Goal: Information Seeking & Learning: Find contact information

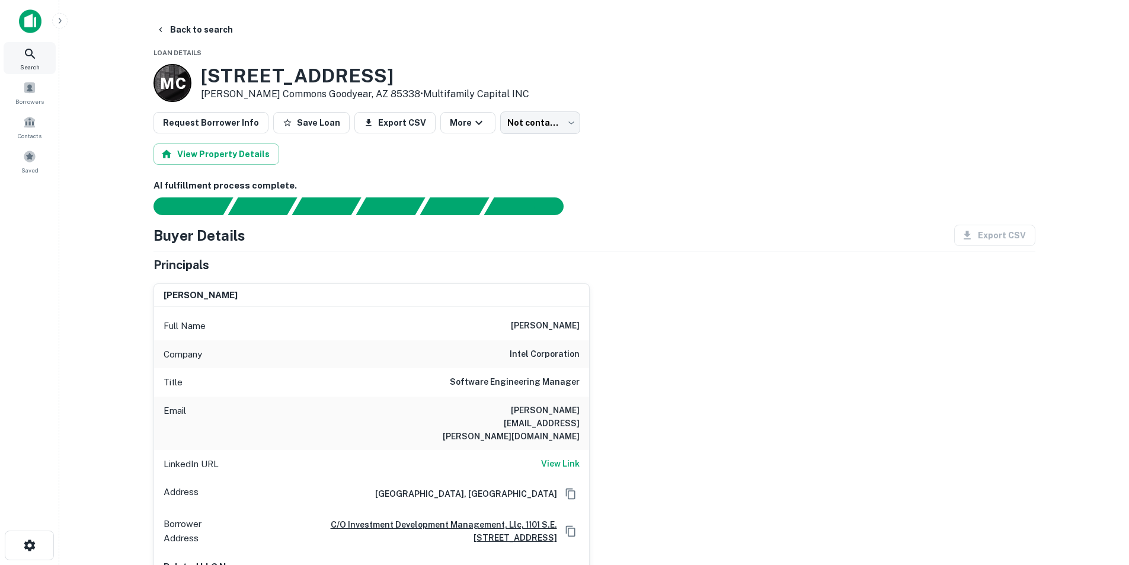
click at [34, 63] on span "Search" at bounding box center [30, 66] width 20 height 9
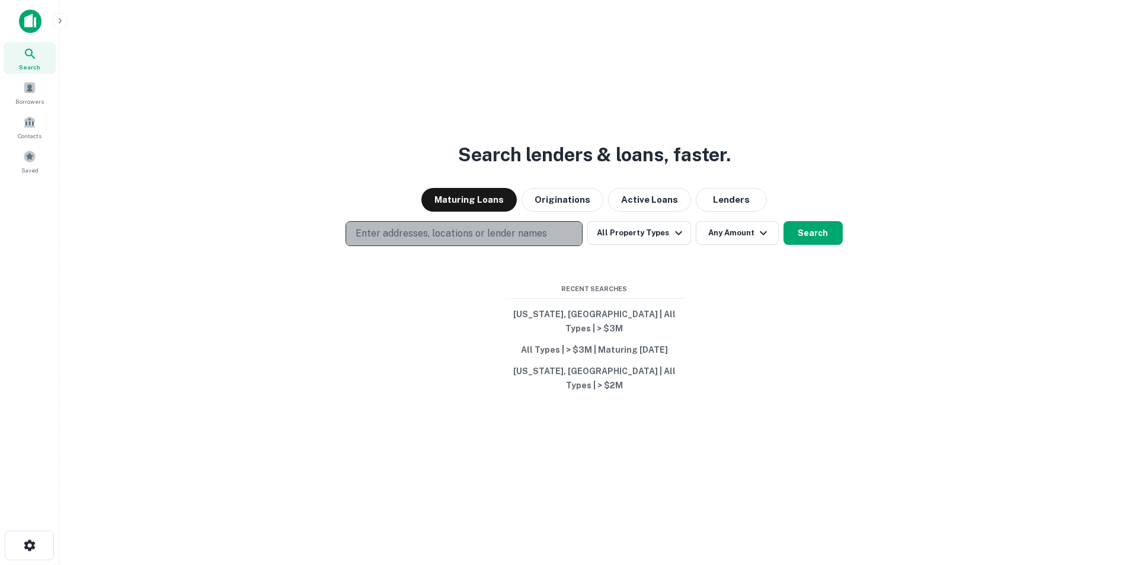
click at [504, 241] on p "Enter addresses, locations or lender names" at bounding box center [450, 233] width 191 height 14
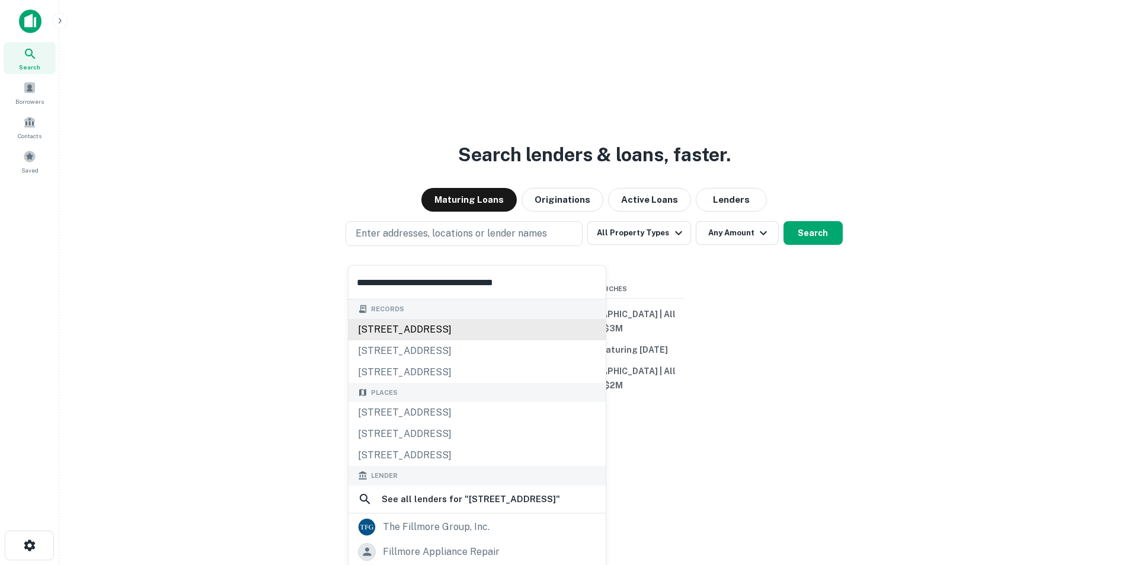
click at [403, 325] on div "15380 west fillmore street, goodyear, az, 85338" at bounding box center [476, 329] width 257 height 21
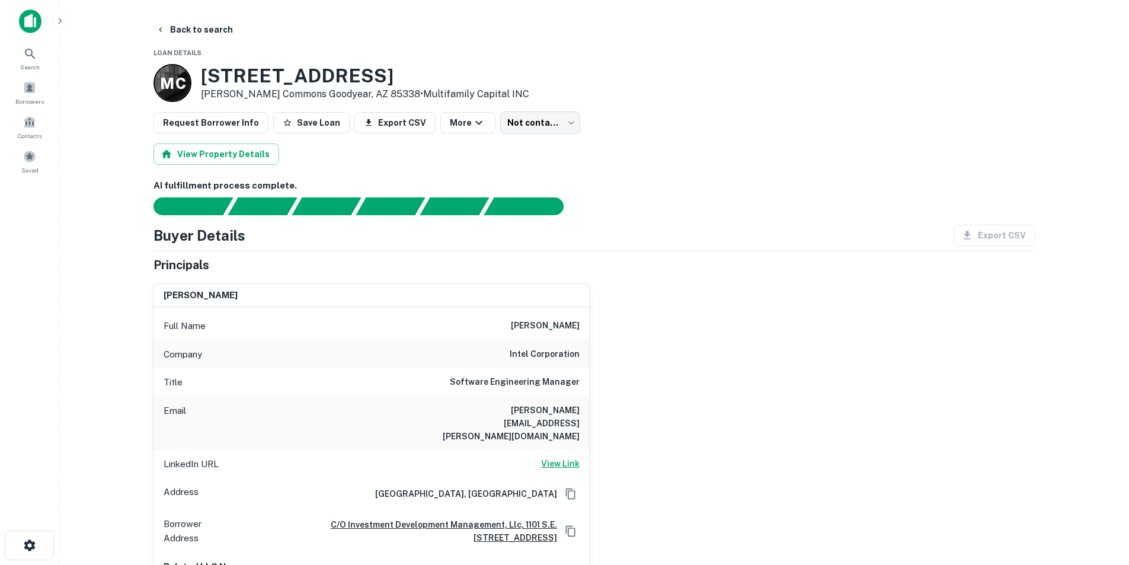
click at [560, 457] on h6 "View Link" at bounding box center [560, 463] width 39 height 13
click at [525, 410] on h6 "jeffrey.a.gordon@intel.com" at bounding box center [508, 422] width 142 height 39
copy h6 "jeffrey.a.gordon@intel.com"
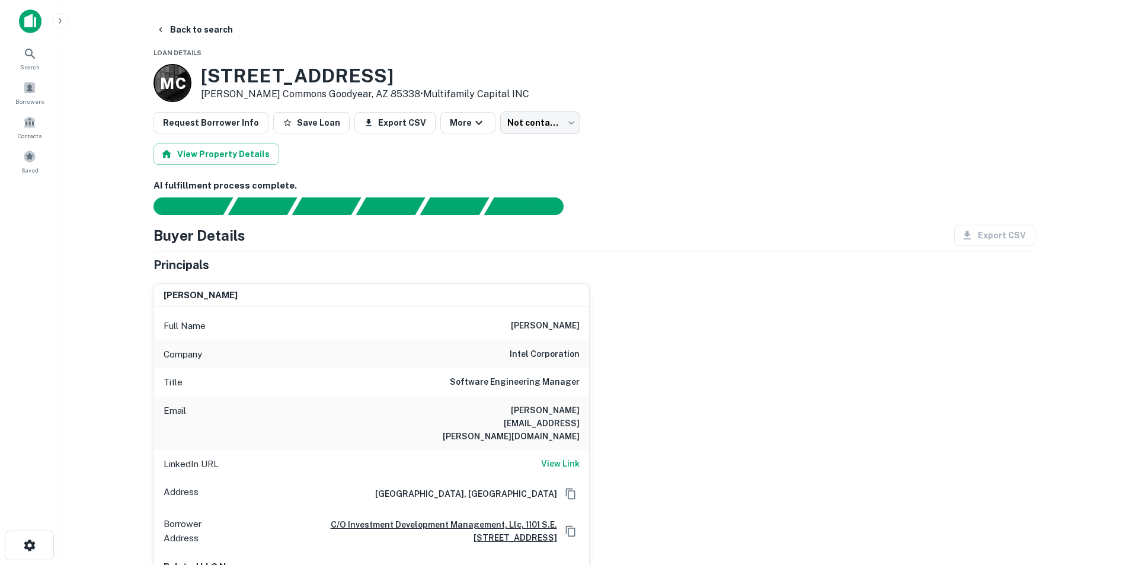
click at [556, 321] on h6 "jeff gordon" at bounding box center [545, 326] width 69 height 14
copy h6 "jeff gordon"
click at [9, 58] on div "Search" at bounding box center [30, 58] width 52 height 32
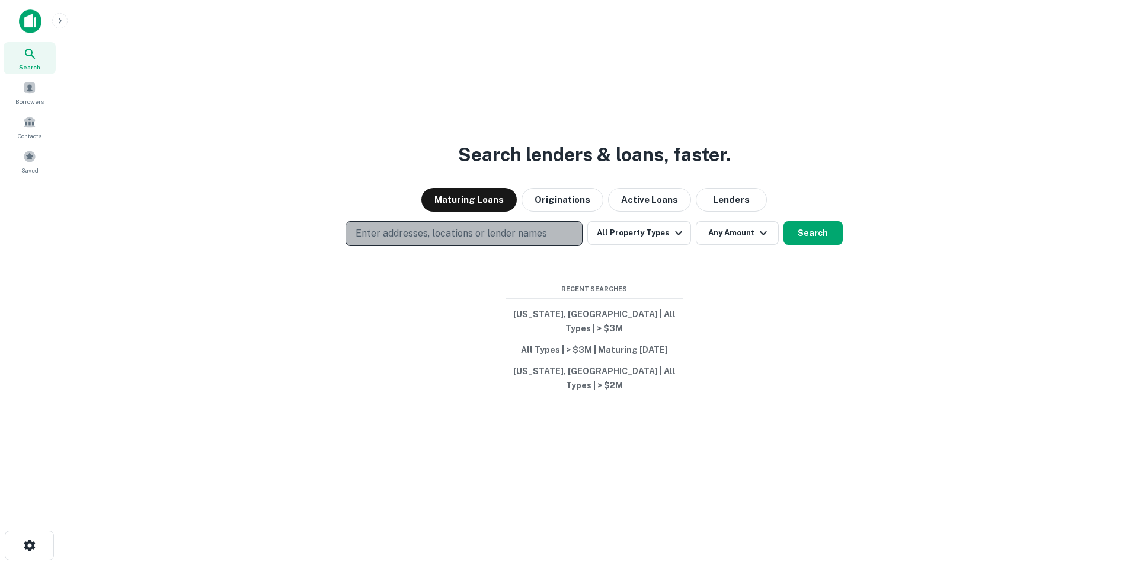
click at [476, 241] on p "Enter addresses, locations or lender names" at bounding box center [450, 233] width 191 height 14
type input "**********"
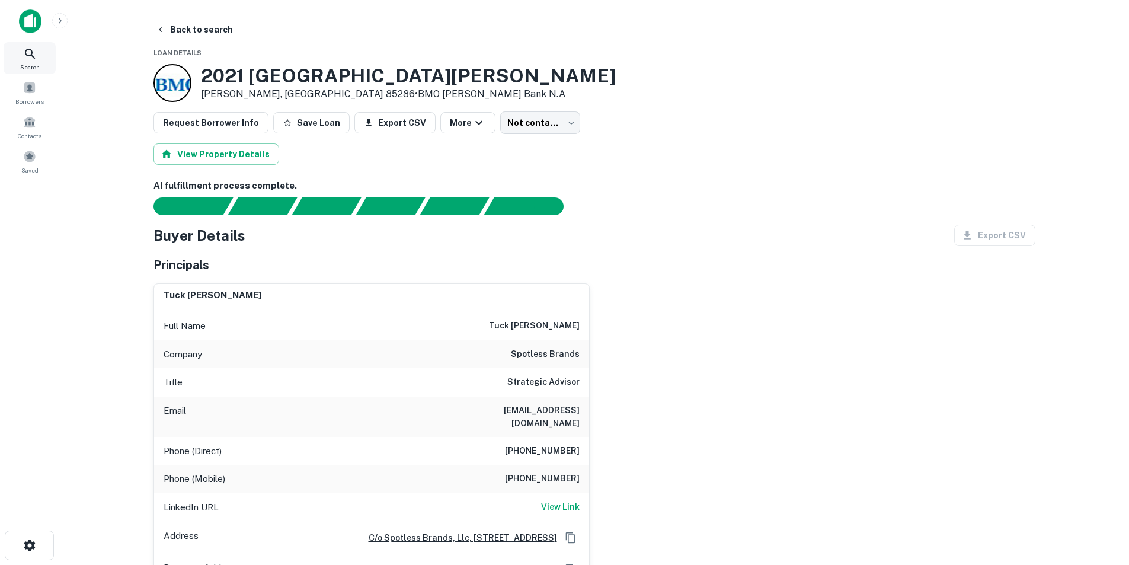
click at [20, 57] on div "Search" at bounding box center [30, 58] width 52 height 32
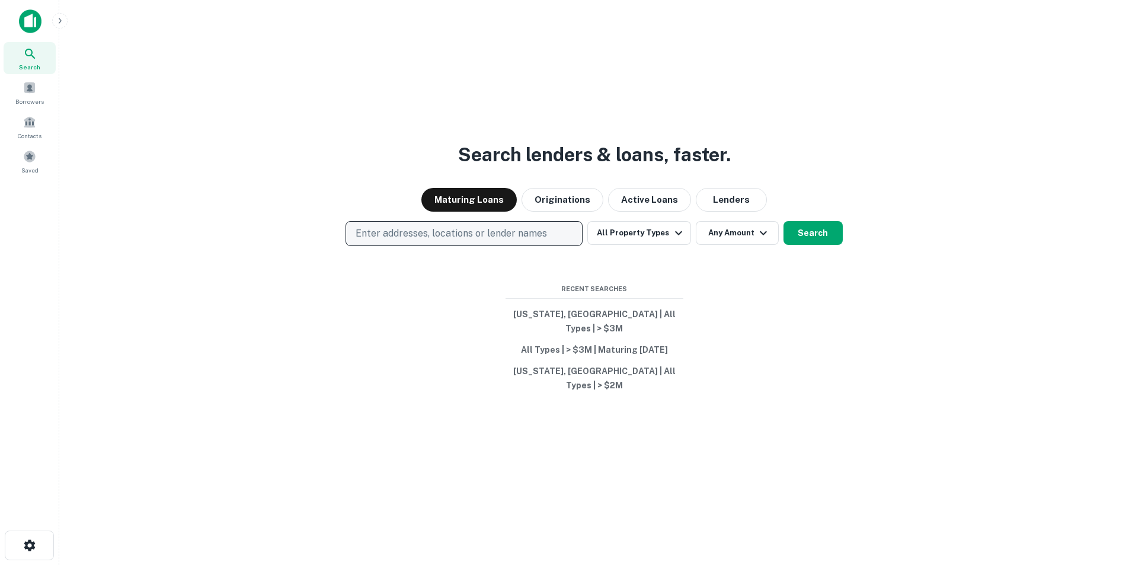
click at [422, 241] on p "Enter addresses, locations or lender names" at bounding box center [450, 233] width 191 height 14
type input "**********"
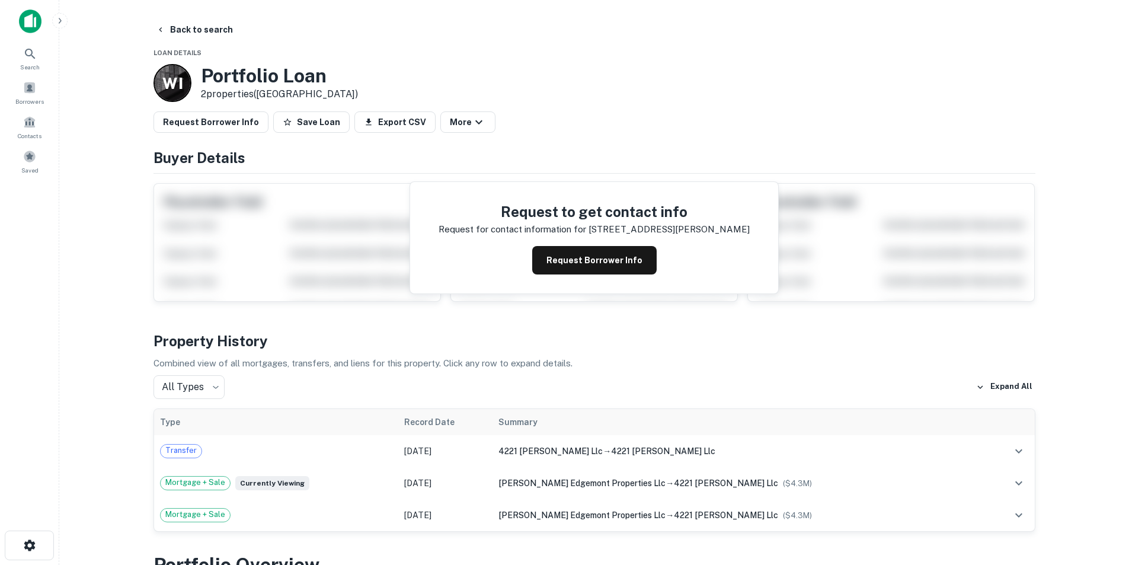
click at [590, 245] on div "Request to get contact info Request for contact information for 4221 e thomas r…" at bounding box center [594, 237] width 368 height 111
click at [589, 249] on button "Request Borrower Info" at bounding box center [594, 260] width 124 height 28
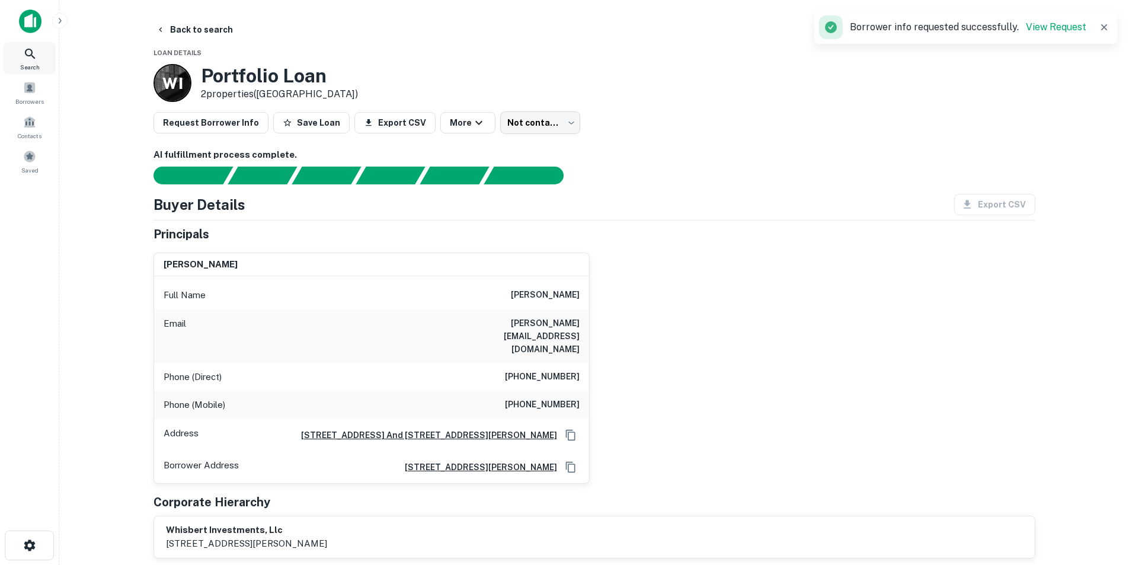
click at [18, 63] on div "Search" at bounding box center [30, 58] width 52 height 32
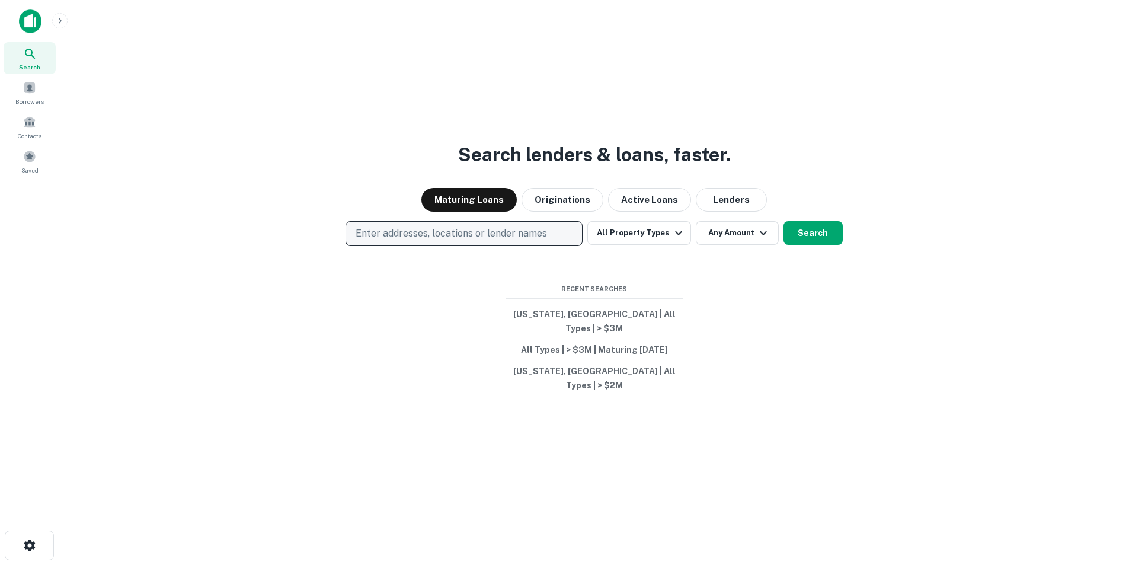
drag, startPoint x: 0, startPoint y: 0, endPoint x: 400, endPoint y: 241, distance: 466.7
click at [400, 241] on p "Enter addresses, locations or lender names" at bounding box center [450, 233] width 191 height 14
type input "**********"
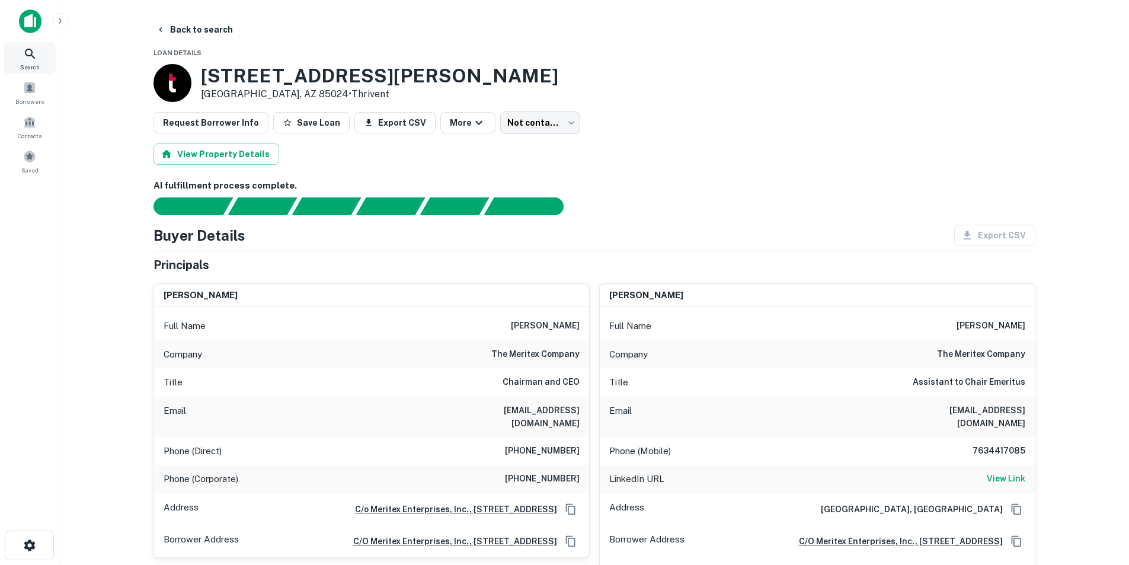
click at [37, 55] on div "Search" at bounding box center [30, 58] width 52 height 32
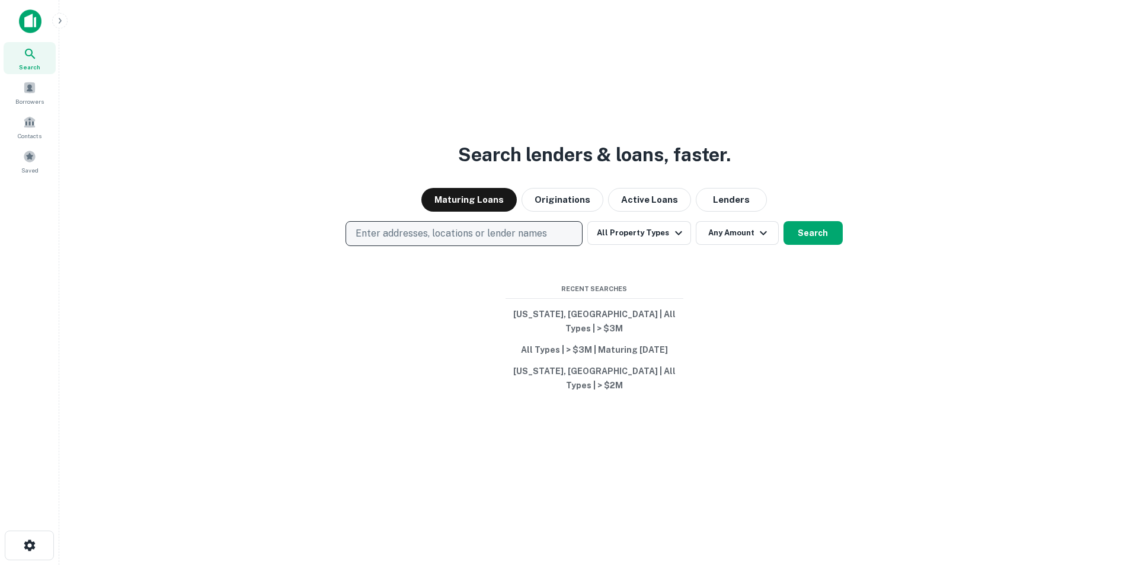
click at [520, 241] on p "Enter addresses, locations or lender names" at bounding box center [450, 233] width 191 height 14
type input "**********"
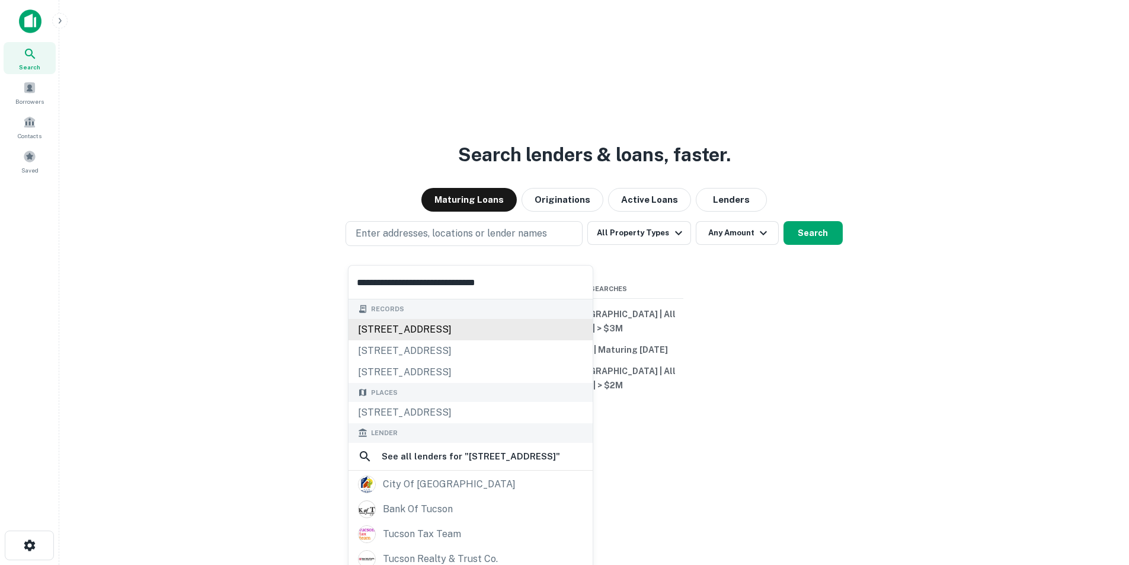
click at [423, 330] on div "[STREET_ADDRESS]" at bounding box center [470, 329] width 244 height 21
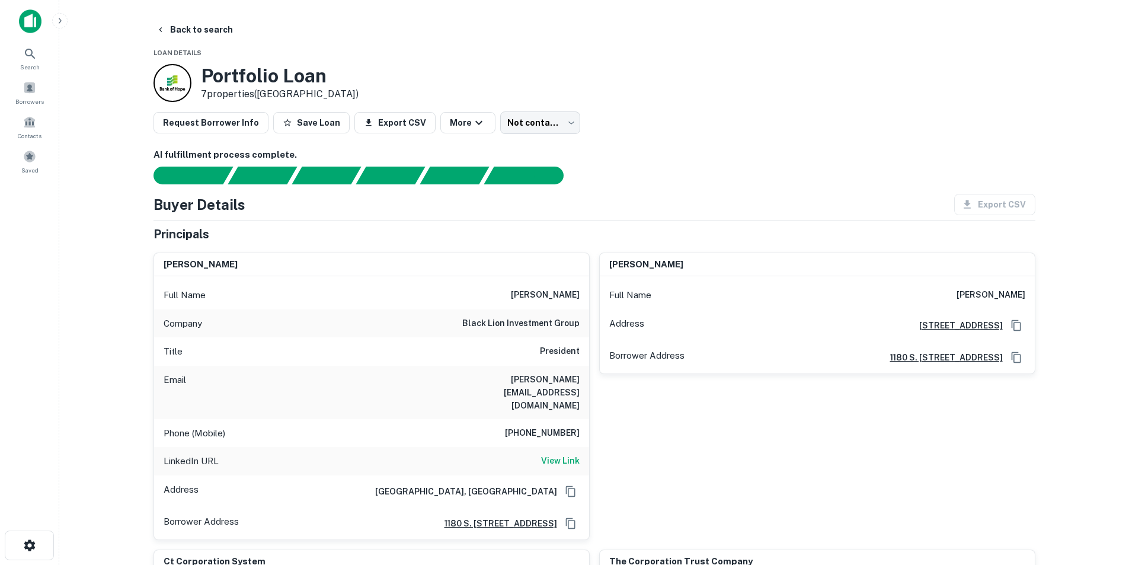
click at [553, 293] on h6 "[PERSON_NAME]" at bounding box center [545, 295] width 69 height 14
copy h6 "[PERSON_NAME]"
click at [549, 378] on h6 "[PERSON_NAME][EMAIL_ADDRESS][DOMAIN_NAME]" at bounding box center [508, 392] width 142 height 39
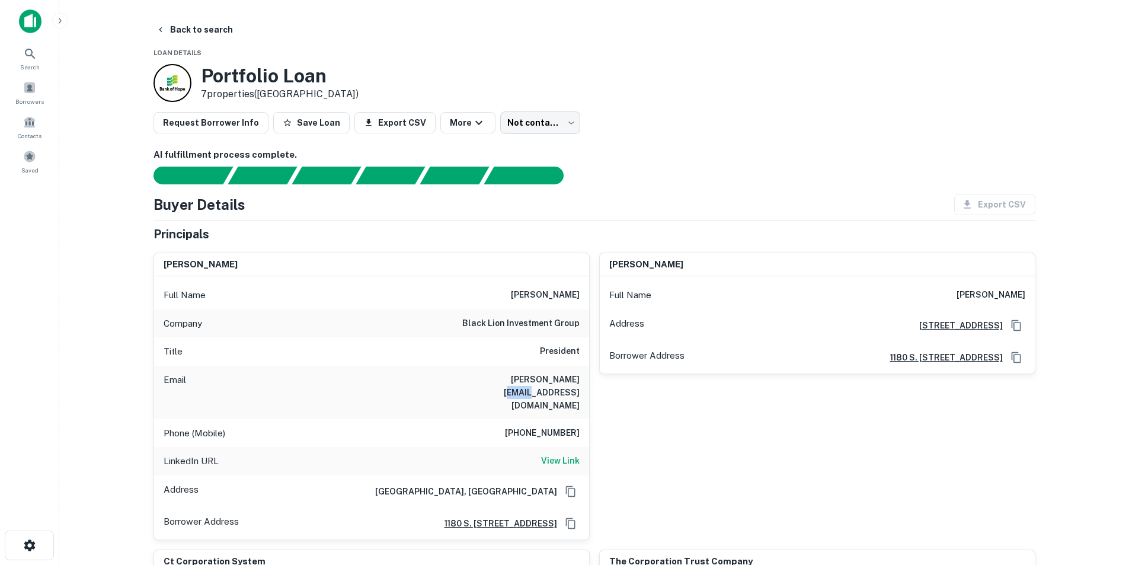
click at [549, 378] on h6 "[PERSON_NAME][EMAIL_ADDRESS][DOMAIN_NAME]" at bounding box center [508, 392] width 142 height 39
copy h6 "[PERSON_NAME][EMAIL_ADDRESS][DOMAIN_NAME]"
click at [555, 426] on h6 "310-562-8005" at bounding box center [542, 433] width 75 height 14
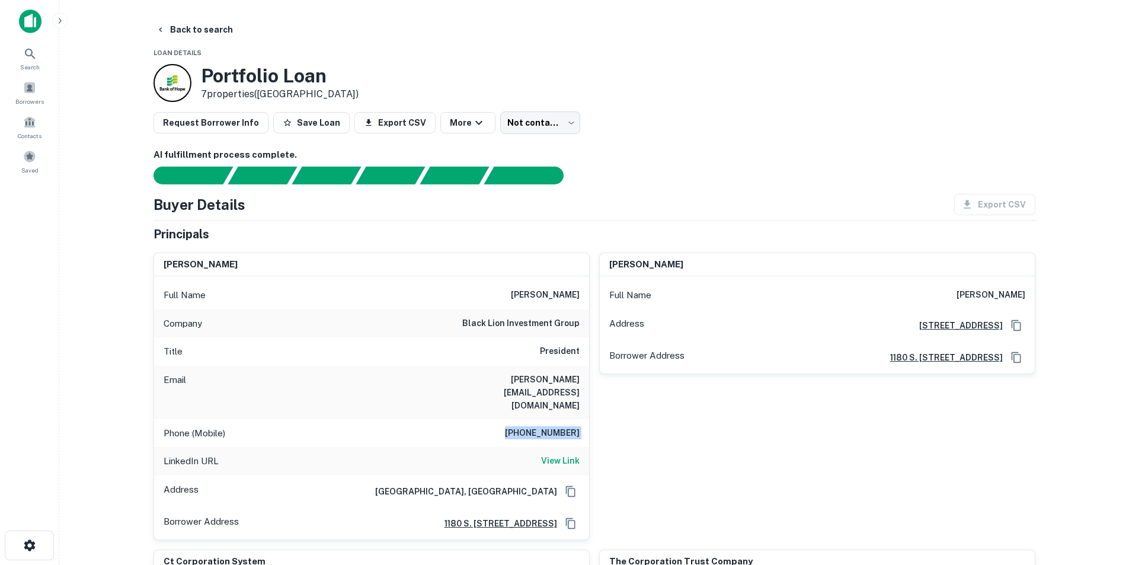
click at [555, 426] on h6 "310-562-8005" at bounding box center [542, 433] width 75 height 14
copy h6 "310-562-8005"
click at [569, 454] on h6 "View Link" at bounding box center [560, 460] width 39 height 13
click at [41, 65] on div "Search" at bounding box center [30, 58] width 52 height 32
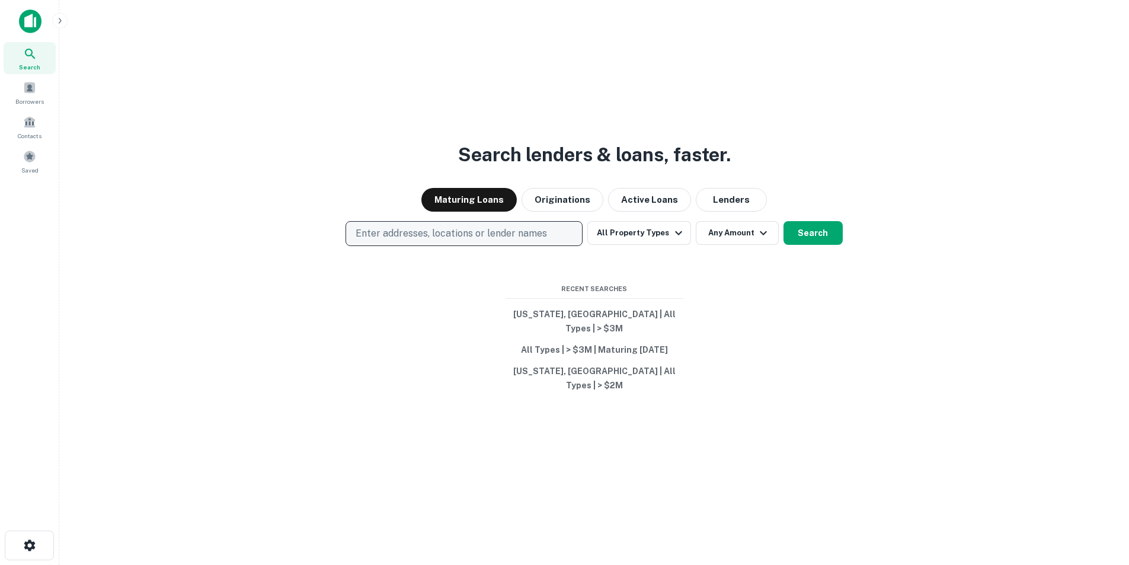
click at [408, 246] on button "Enter addresses, locations or lender names" at bounding box center [463, 233] width 237 height 25
type input "**********"
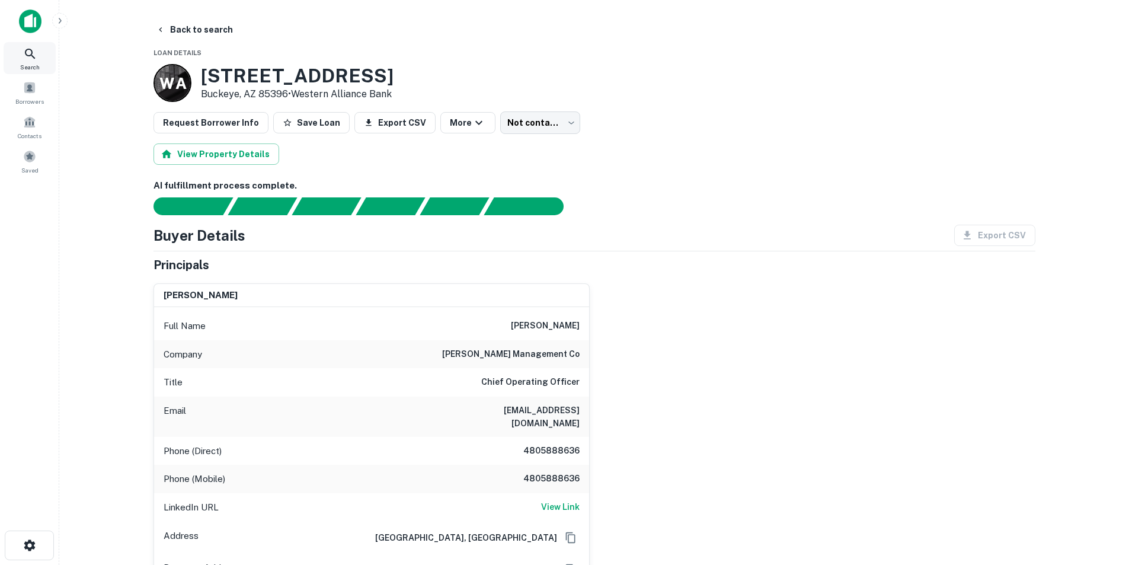
click at [33, 58] on icon at bounding box center [30, 54] width 14 height 14
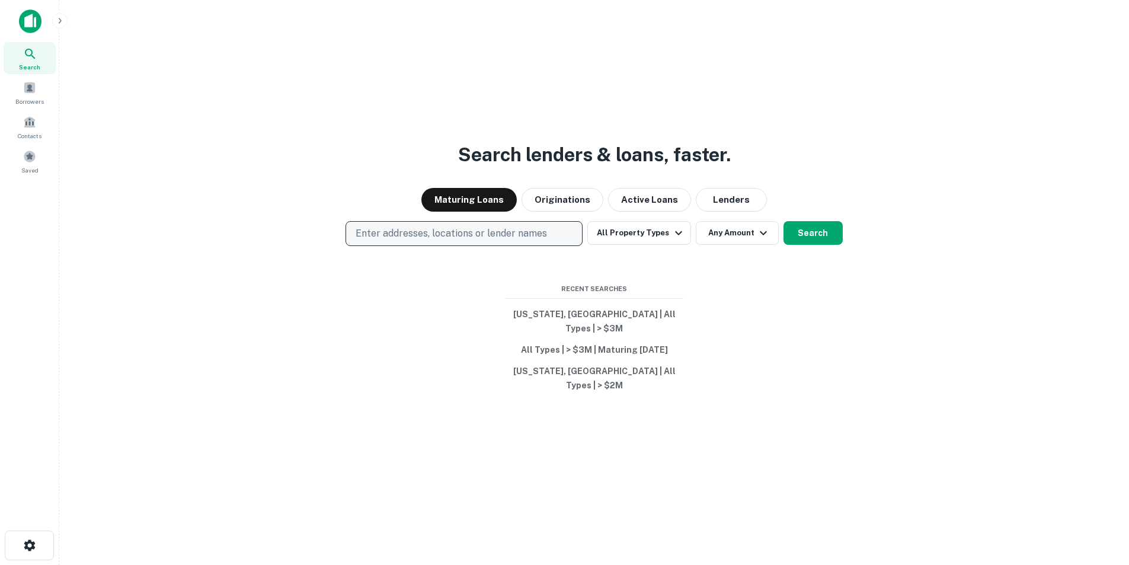
click at [515, 241] on p "Enter addresses, locations or lender names" at bounding box center [450, 233] width 191 height 14
type input "**********"
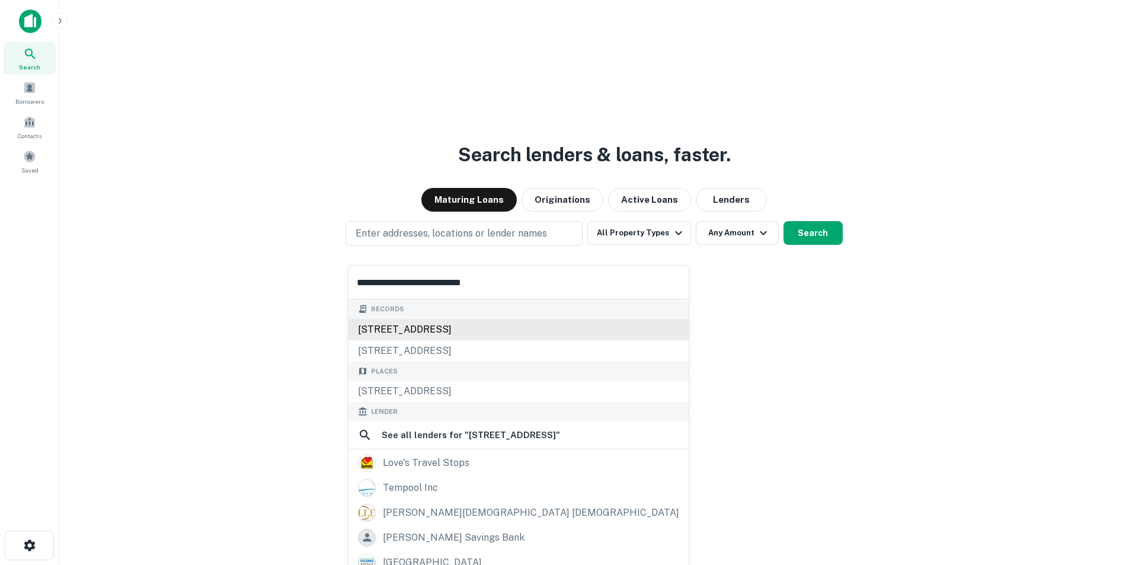
click at [458, 325] on div "[STREET_ADDRESS]" at bounding box center [518, 329] width 340 height 21
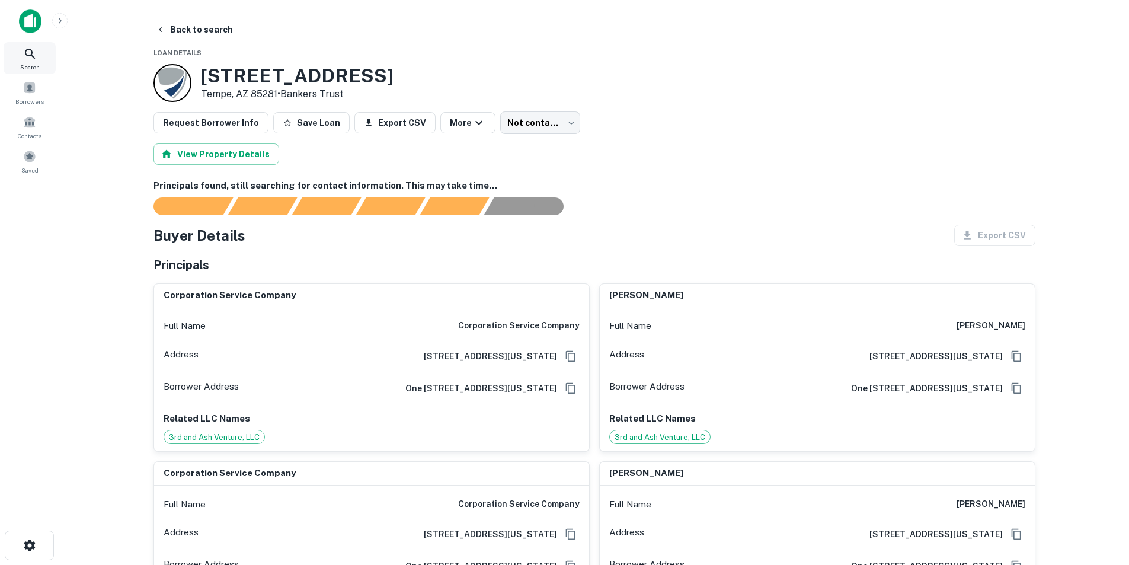
click at [20, 57] on div "Search" at bounding box center [30, 58] width 52 height 32
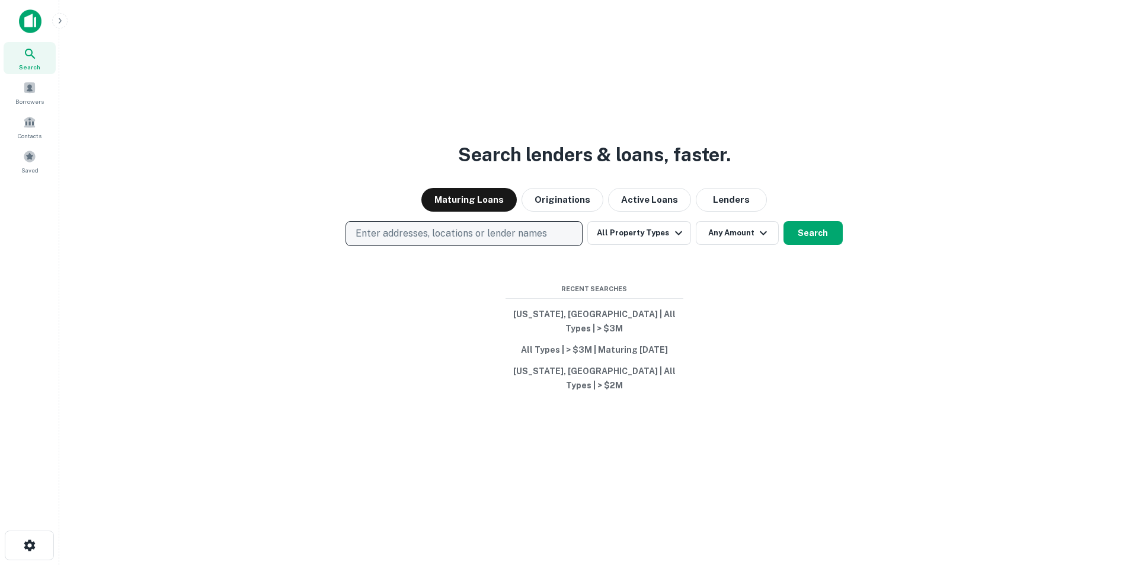
click at [444, 241] on p "Enter addresses, locations or lender names" at bounding box center [450, 233] width 191 height 14
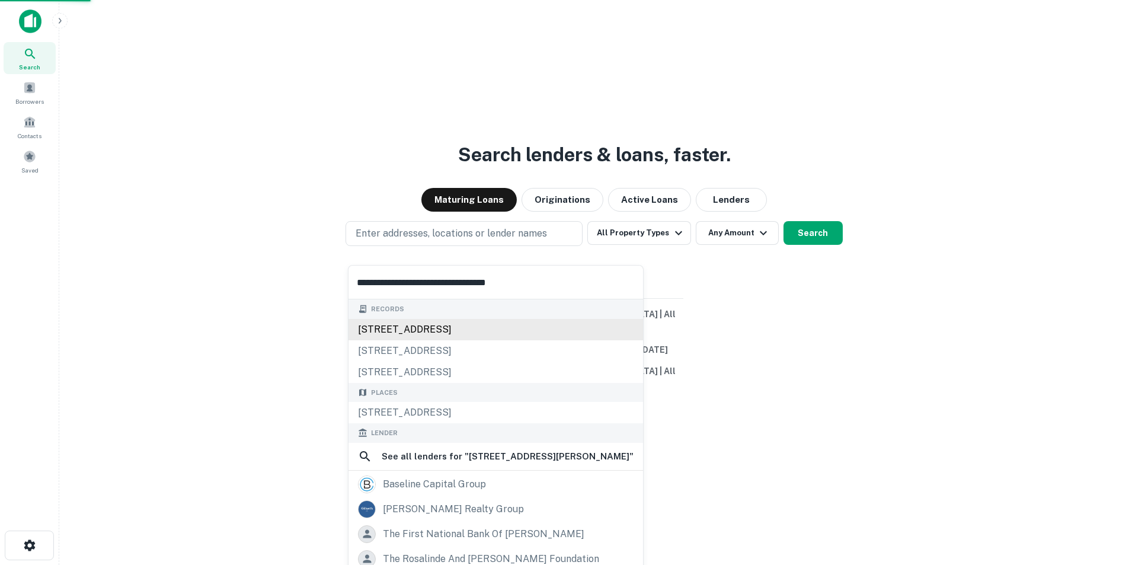
click at [434, 319] on div "[STREET_ADDRESS]" at bounding box center [495, 329] width 294 height 21
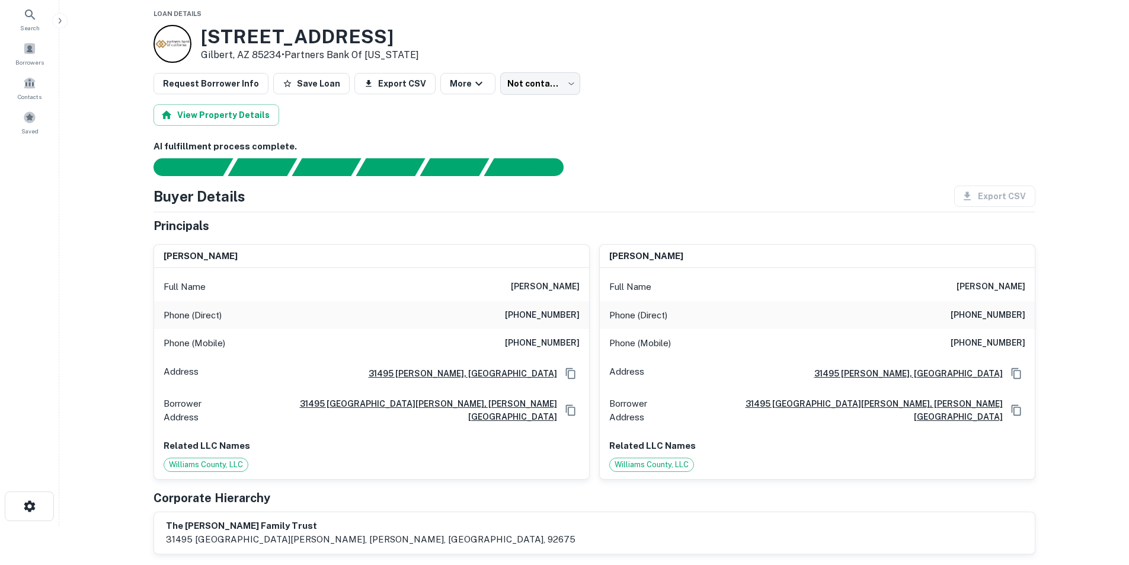
scroll to position [59, 0]
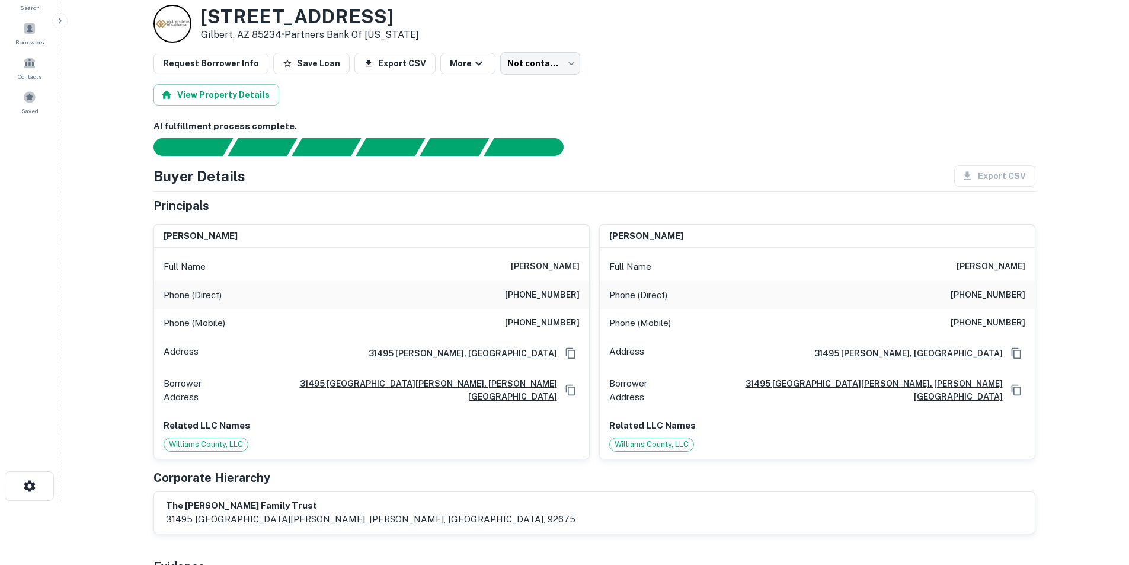
click at [566, 264] on h6 "[PERSON_NAME]" at bounding box center [545, 266] width 69 height 14
copy h6 "[PERSON_NAME]"
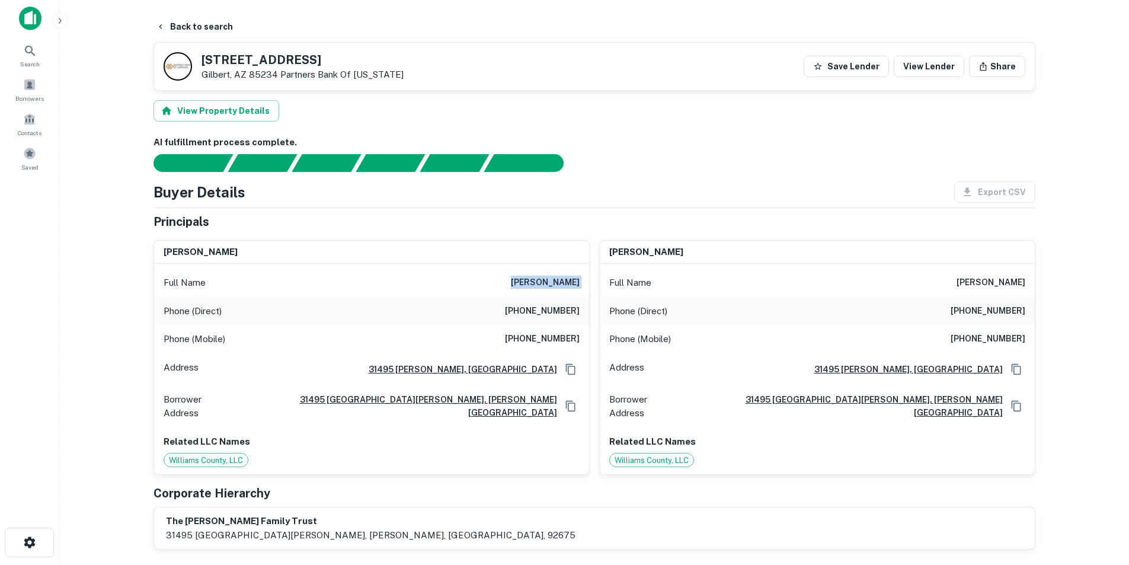
scroll to position [0, 0]
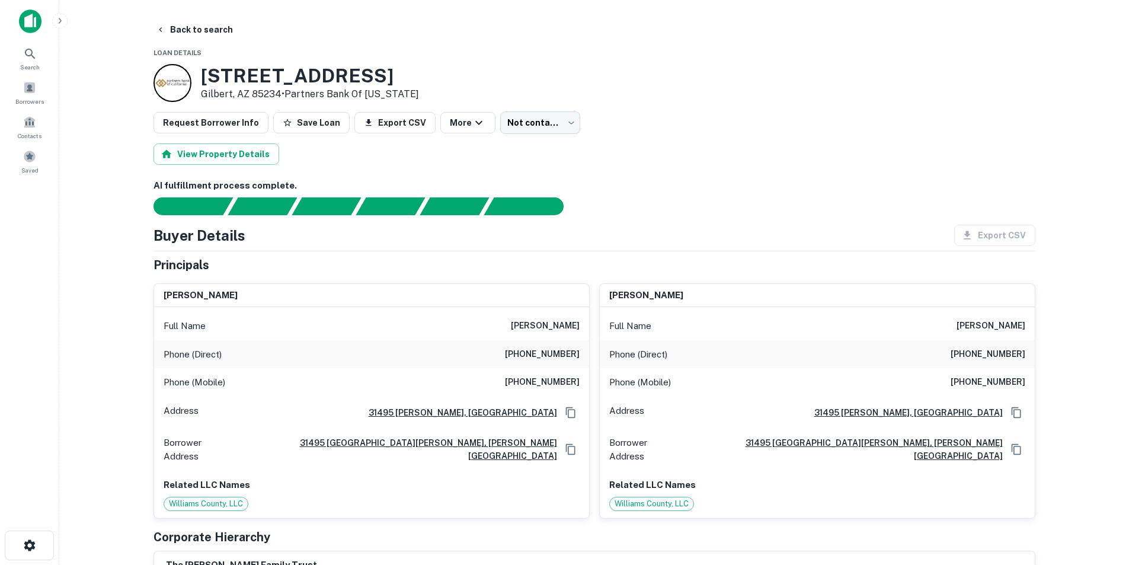
click at [956, 324] on h6 "[PERSON_NAME]" at bounding box center [990, 326] width 69 height 14
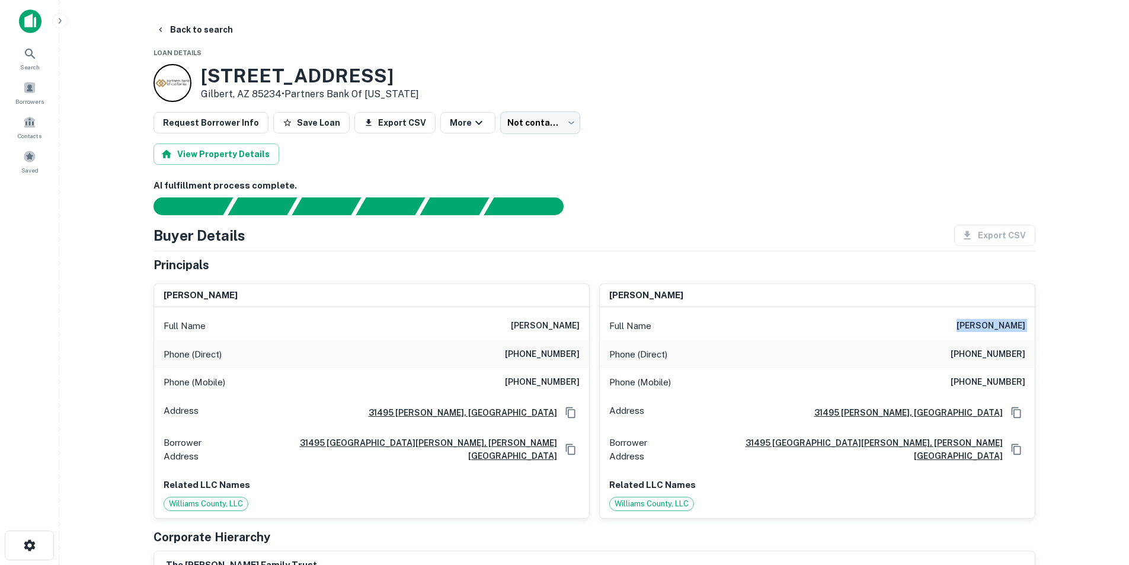
click at [956, 324] on h6 "[PERSON_NAME]" at bounding box center [990, 326] width 69 height 14
copy h6 "[PERSON_NAME]"
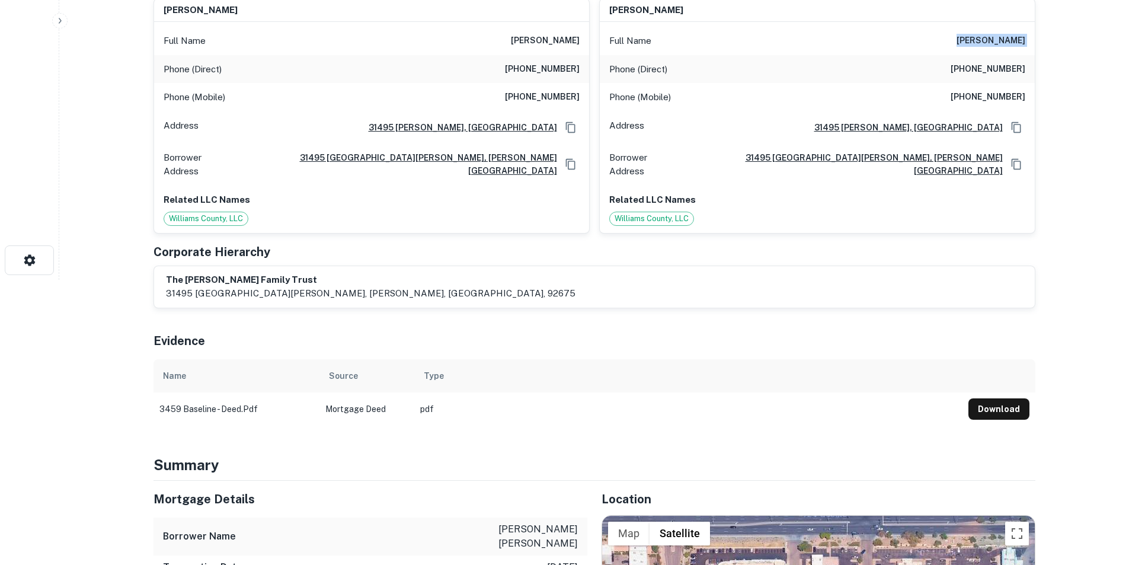
scroll to position [296, 0]
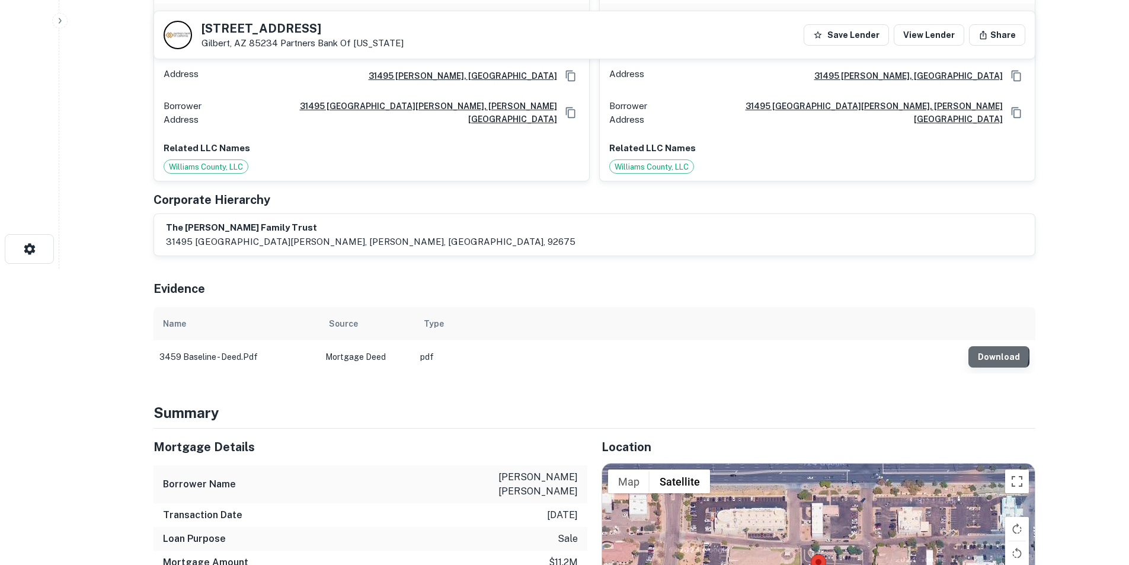
click at [990, 346] on button "Download" at bounding box center [998, 356] width 61 height 21
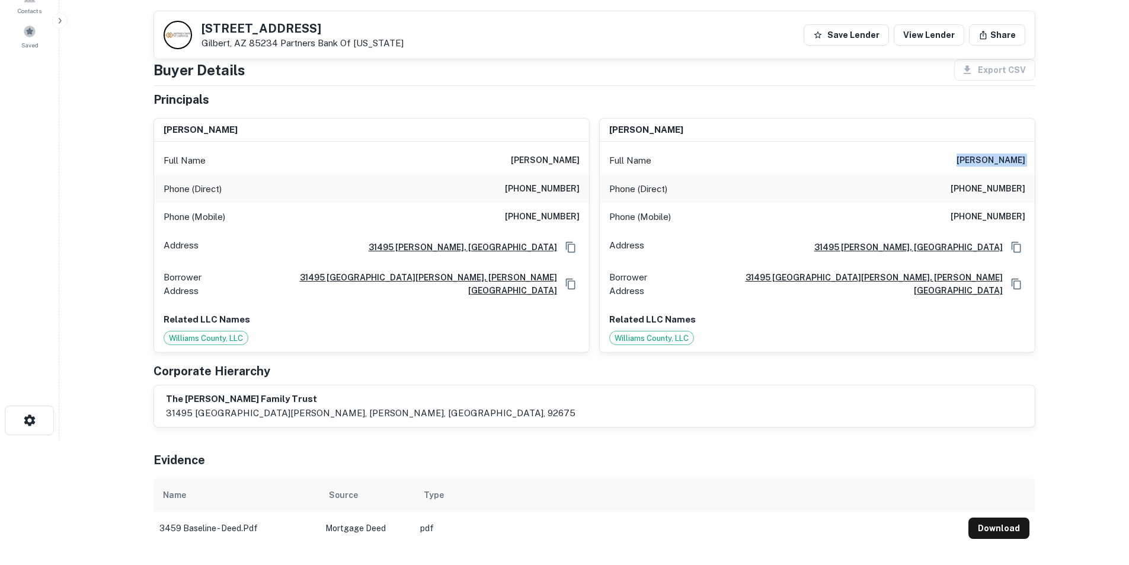
scroll to position [0, 0]
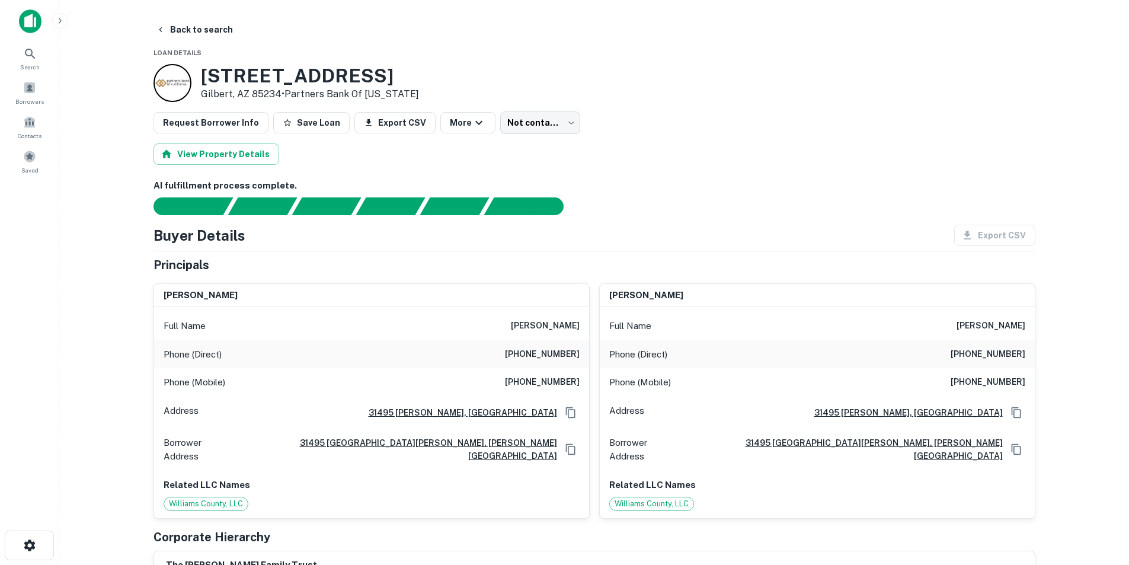
click at [549, 322] on h6 "[PERSON_NAME]" at bounding box center [545, 326] width 69 height 14
copy h6 "[PERSON_NAME]"
drag, startPoint x: 582, startPoint y: 379, endPoint x: 518, endPoint y: 353, distance: 69.1
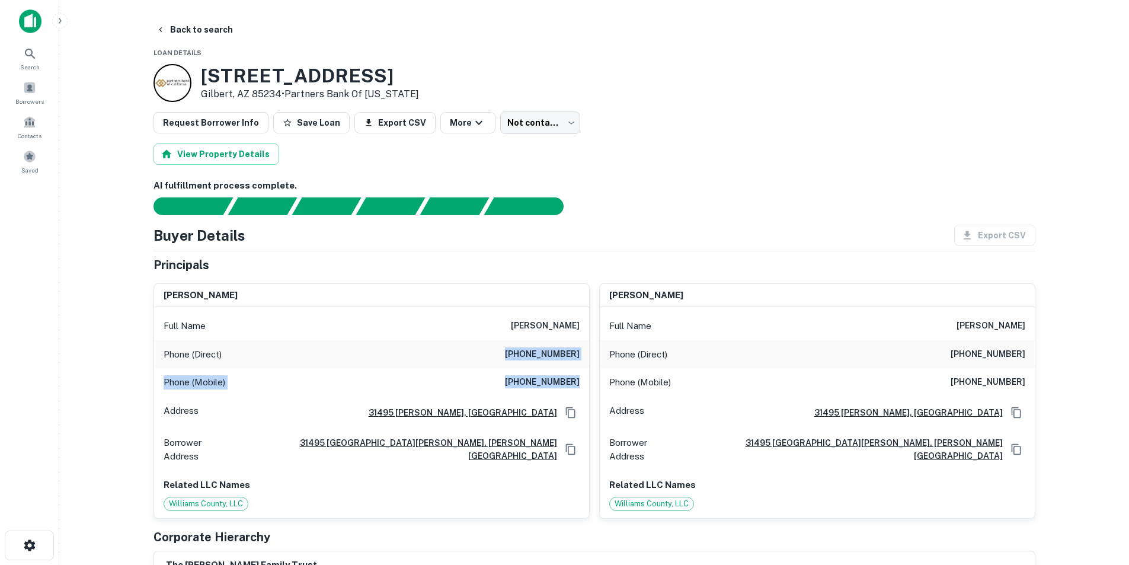
click at [518, 353] on div "Full Name [PERSON_NAME] Phone (Direct) [PHONE_NUMBER] Phone (Mobile) [PHONE_NUM…" at bounding box center [371, 412] width 435 height 210
click at [518, 353] on h6 "(949) 661-1707" at bounding box center [542, 354] width 75 height 14
click at [534, 353] on h6 "(949) 661-1707" at bounding box center [542, 354] width 75 height 14
copy h6 "949"
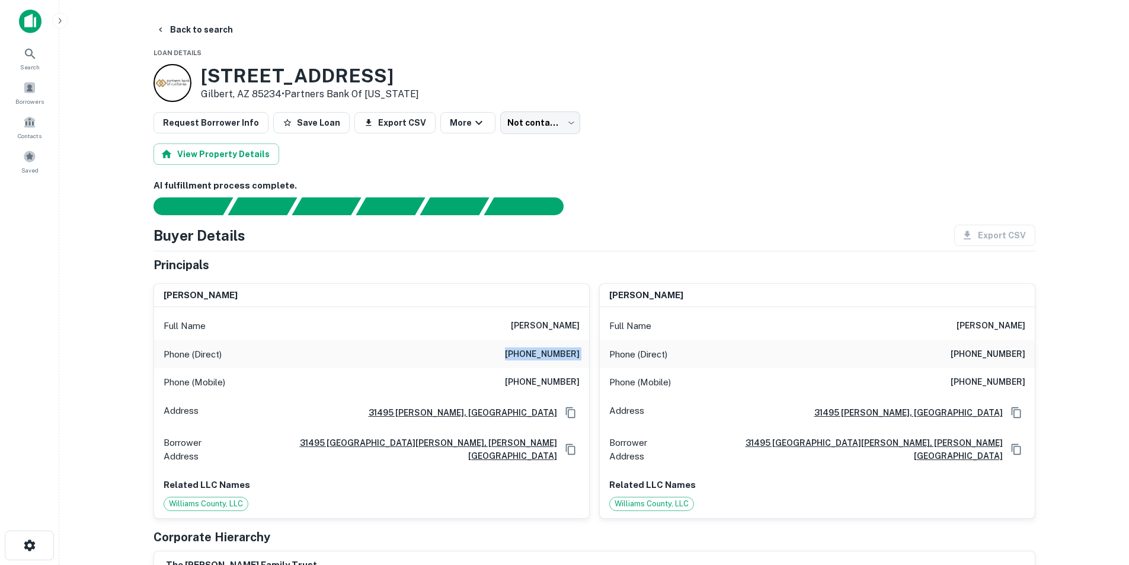
click at [534, 353] on h6 "(949) 661-1707" at bounding box center [542, 354] width 75 height 14
copy h6 "(949) 661-1707"
click at [556, 387] on h6 "(949) 481-6322" at bounding box center [542, 382] width 75 height 14
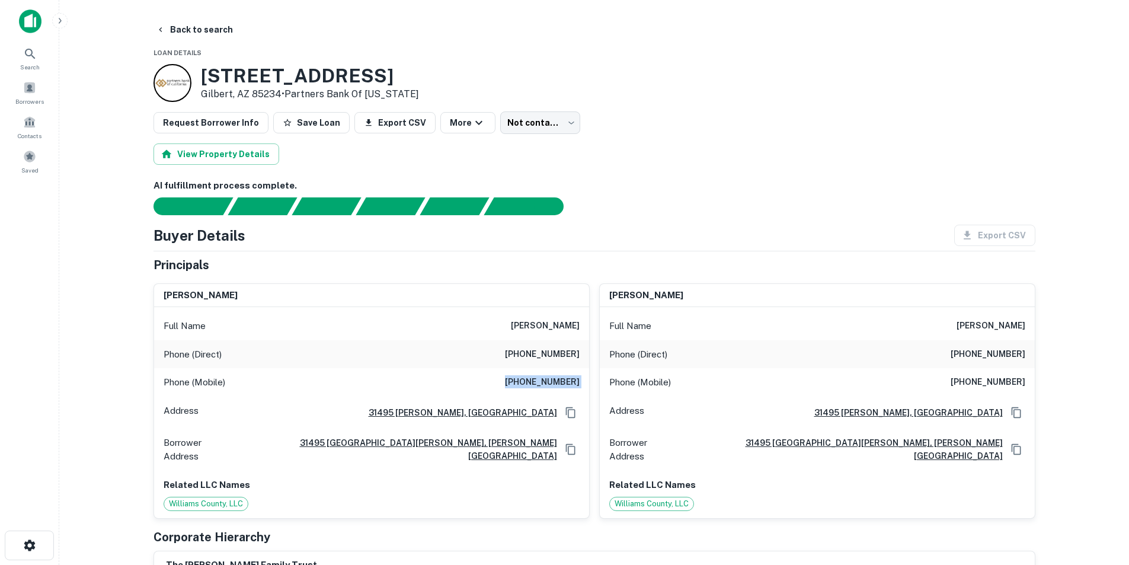
copy h6 "(949) 481-6322"
click at [39, 63] on span "Search" at bounding box center [30, 66] width 20 height 9
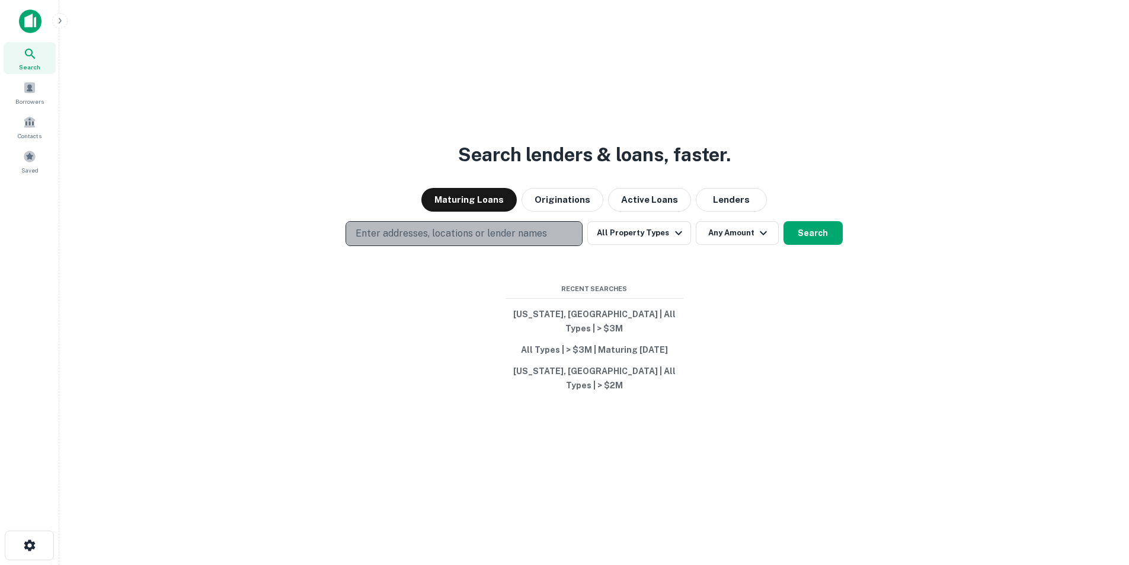
click at [476, 241] on p "Enter addresses, locations or lender names" at bounding box center [450, 233] width 191 height 14
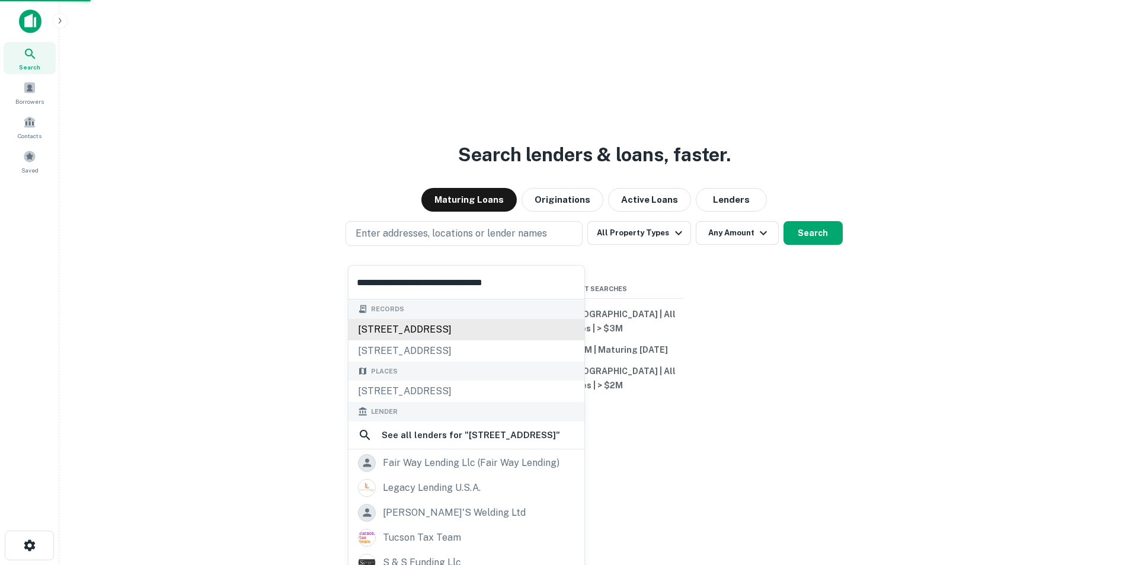
click at [440, 328] on div "[STREET_ADDRESS]" at bounding box center [466, 329] width 236 height 21
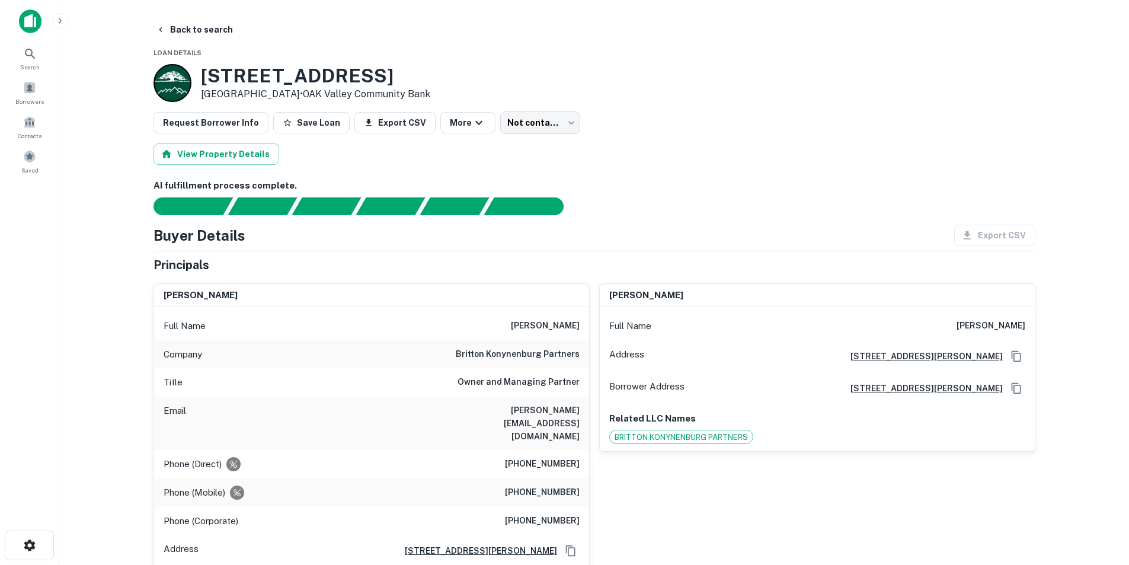
click at [522, 411] on h6 "[PERSON_NAME][EMAIL_ADDRESS][DOMAIN_NAME]" at bounding box center [508, 422] width 142 height 39
click at [523, 412] on h6 "[PERSON_NAME][EMAIL_ADDRESS][DOMAIN_NAME]" at bounding box center [508, 422] width 142 height 39
copy h6 "[PERSON_NAME][EMAIL_ADDRESS][DOMAIN_NAME]"
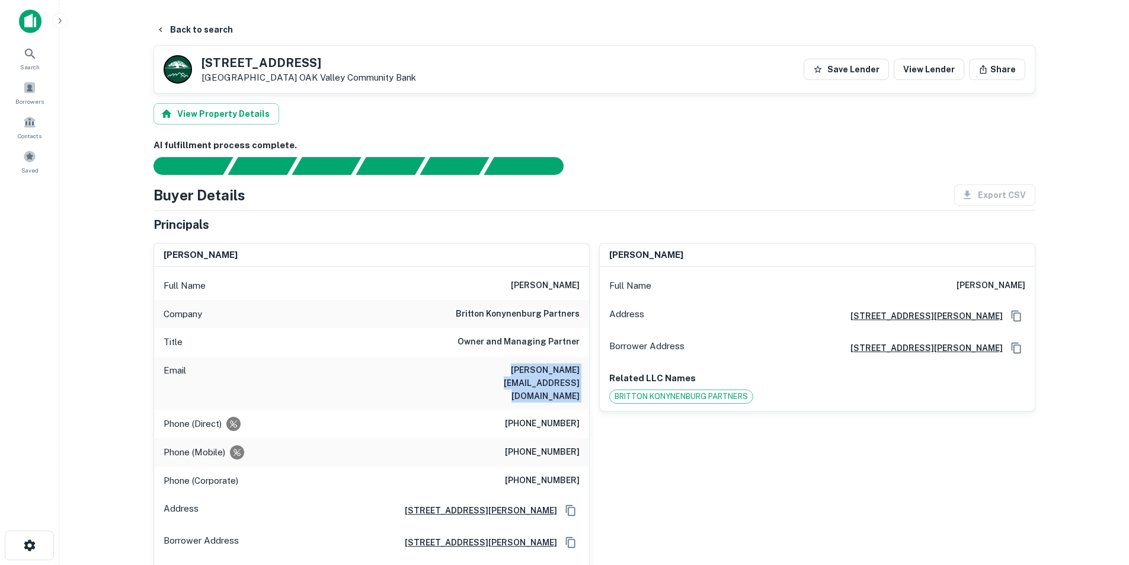
copy h6 "[PERSON_NAME][EMAIL_ADDRESS][DOMAIN_NAME]"
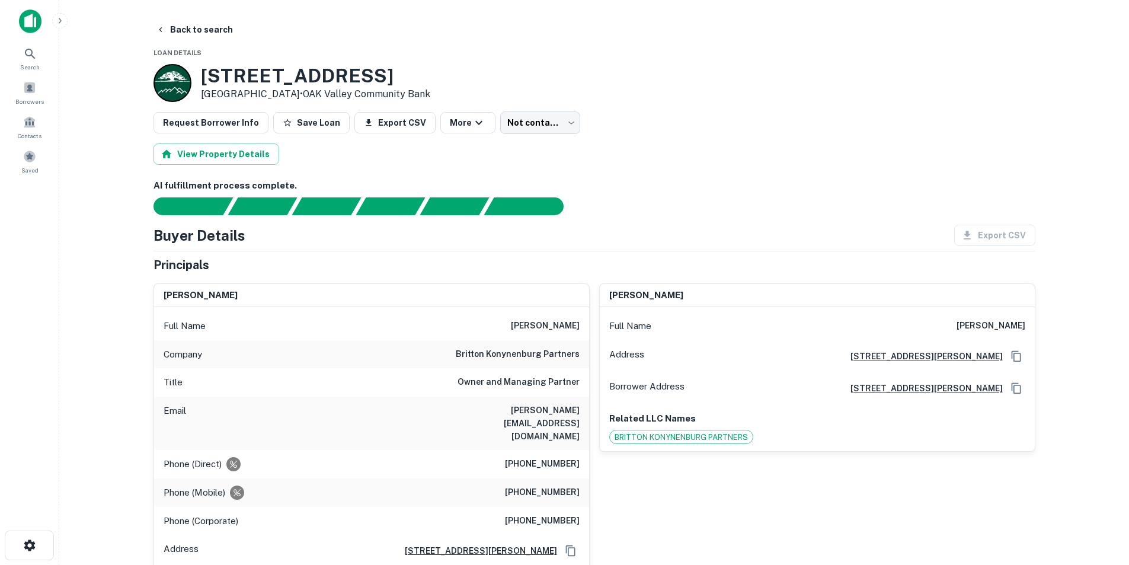
click at [539, 329] on h6 "[PERSON_NAME]" at bounding box center [545, 326] width 69 height 14
copy h6 "[PERSON_NAME]"
click at [503, 355] on h6 "britton konynenburg partners" at bounding box center [518, 354] width 124 height 14
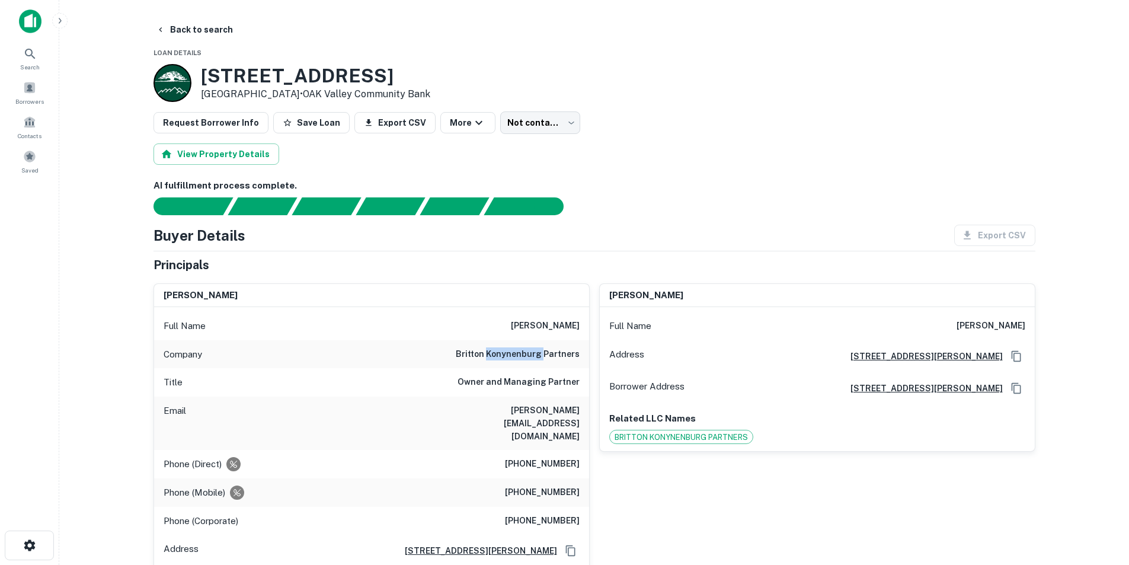
click at [503, 355] on h6 "britton konynenburg partners" at bounding box center [518, 354] width 124 height 14
copy h6 "britton konynenburg partners"
click at [495, 411] on h6 "[PERSON_NAME][EMAIL_ADDRESS][DOMAIN_NAME]" at bounding box center [508, 422] width 142 height 39
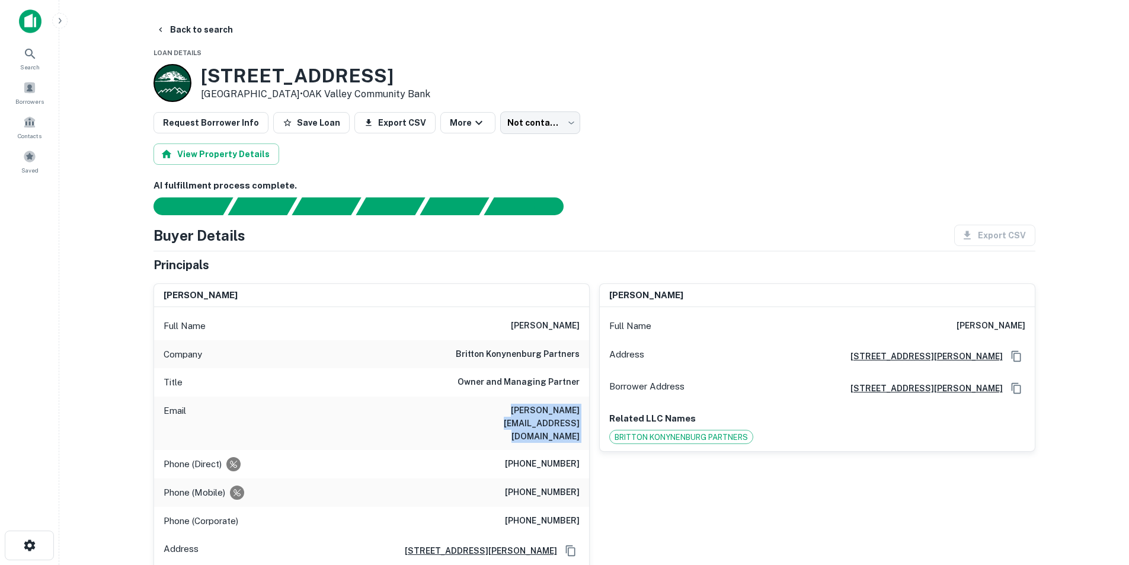
click at [495, 411] on h6 "[PERSON_NAME][EMAIL_ADDRESS][DOMAIN_NAME]" at bounding box center [508, 422] width 142 height 39
copy h6 "[PERSON_NAME][EMAIL_ADDRESS][DOMAIN_NAME]"
click at [34, 55] on icon at bounding box center [30, 54] width 14 height 14
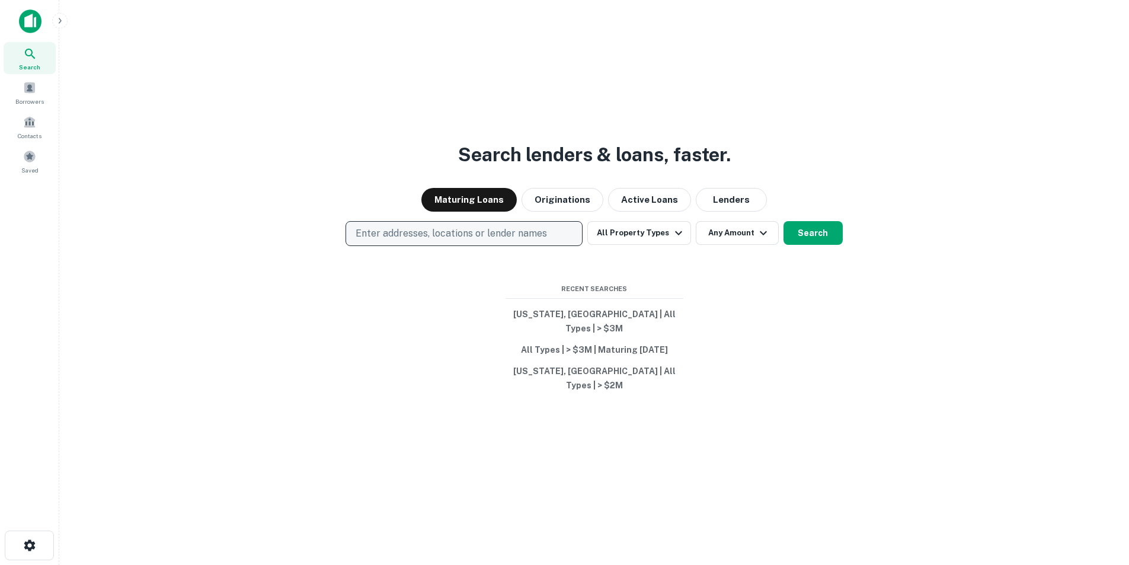
click at [504, 241] on p "Enter addresses, locations or lender names" at bounding box center [450, 233] width 191 height 14
type input "**********"
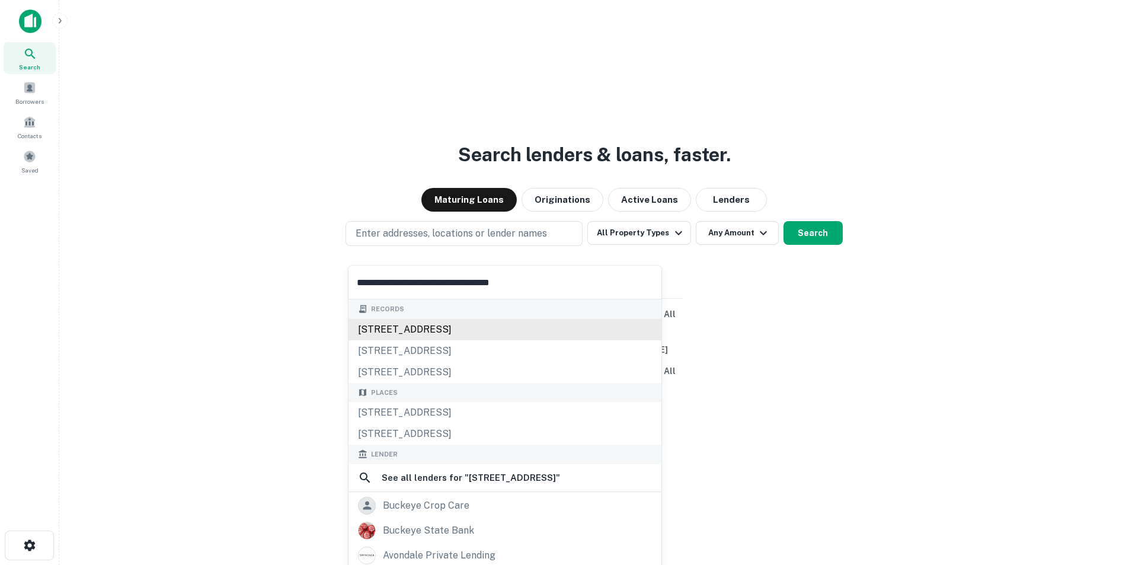
click at [451, 327] on div "[STREET_ADDRESS]" at bounding box center [504, 329] width 313 height 21
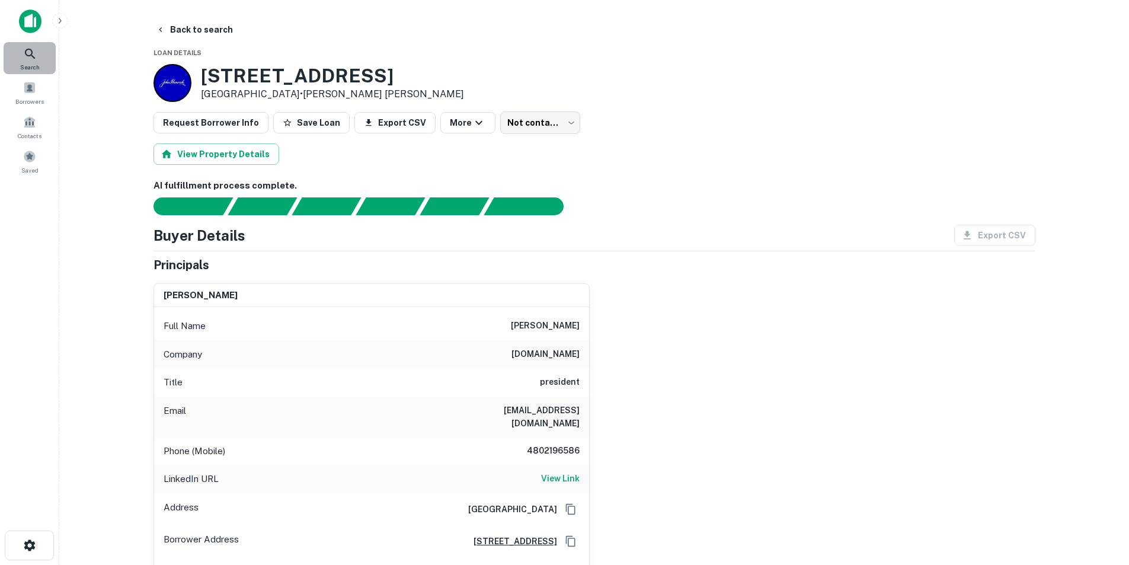
click at [25, 52] on icon at bounding box center [30, 54] width 14 height 14
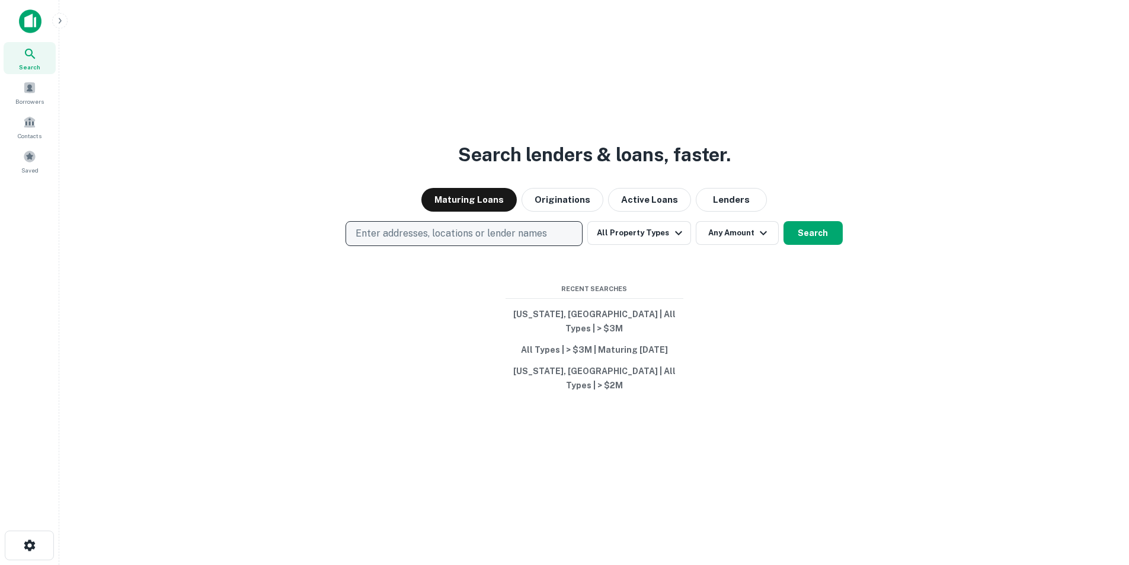
click at [516, 241] on p "Enter addresses, locations or lender names" at bounding box center [450, 233] width 191 height 14
type input "**********"
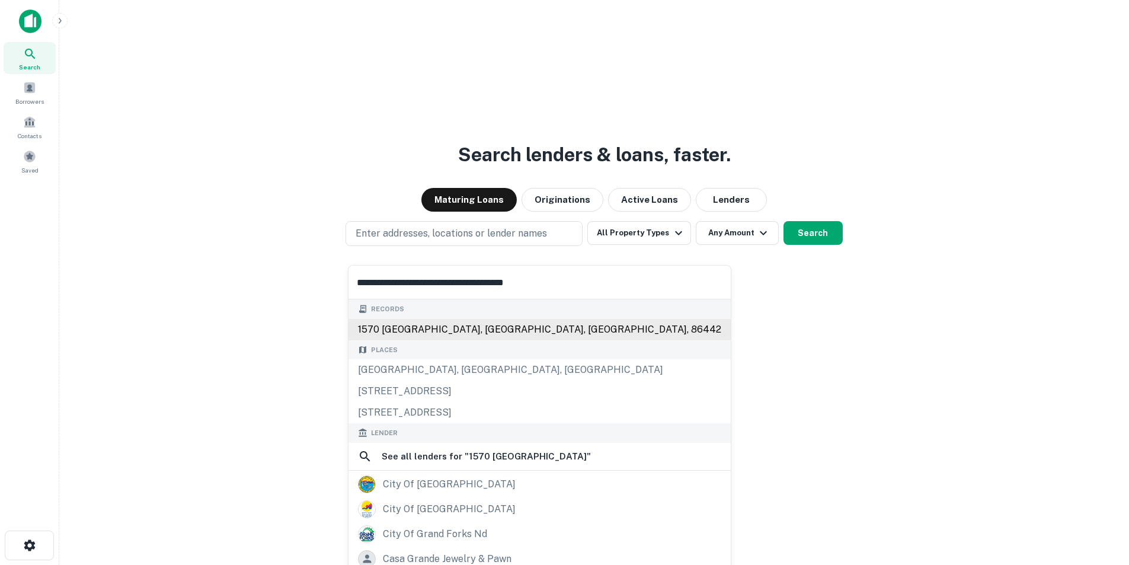
click at [415, 332] on div "1570 [GEOGRAPHIC_DATA], [GEOGRAPHIC_DATA], [GEOGRAPHIC_DATA], 86442" at bounding box center [539, 329] width 382 height 21
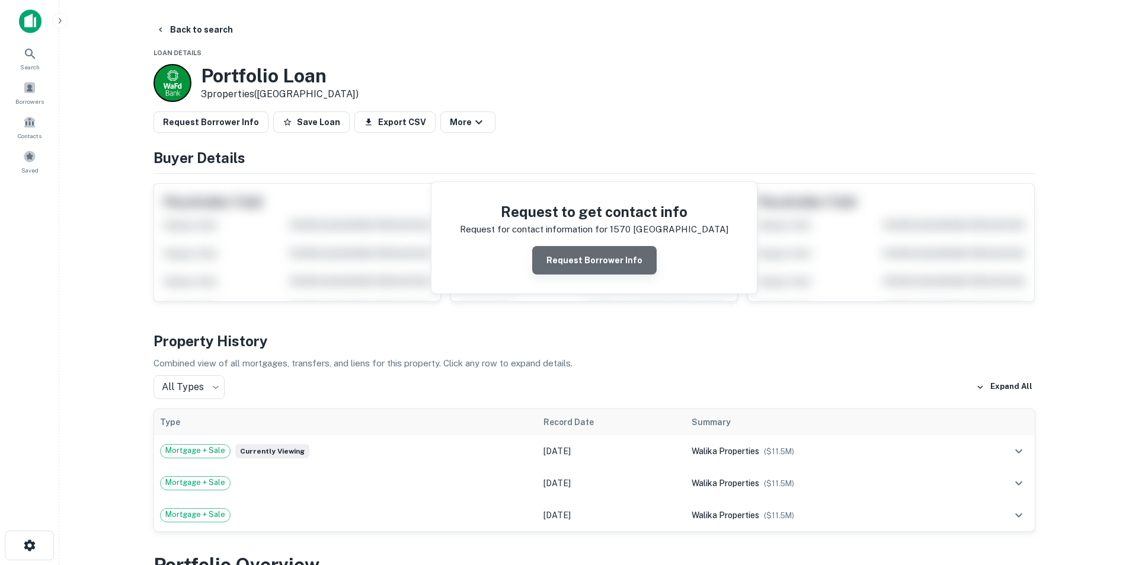
click at [606, 254] on button "Request Borrower Info" at bounding box center [594, 260] width 124 height 28
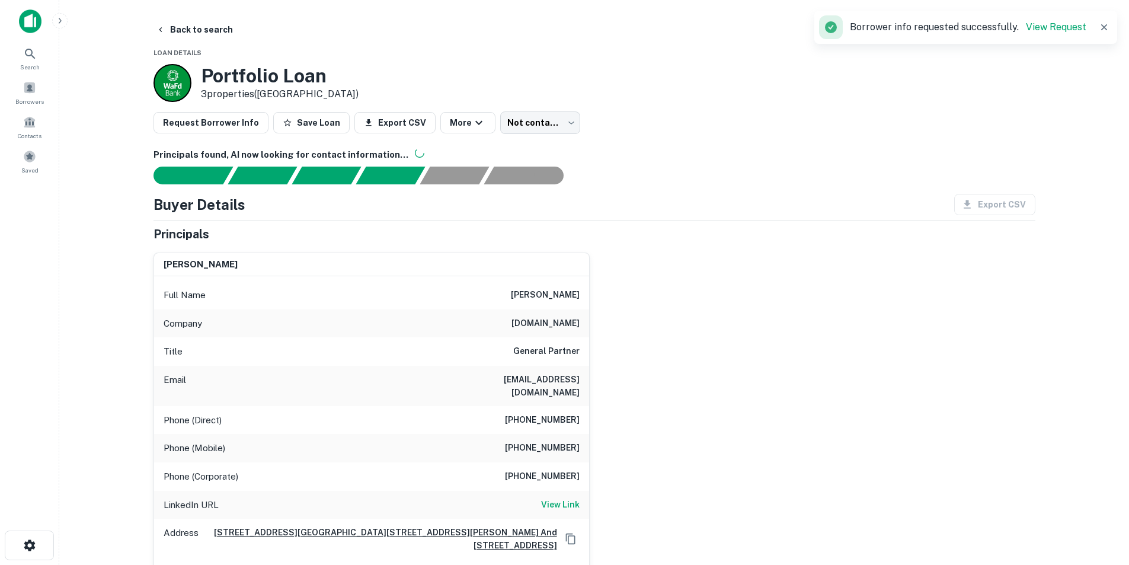
click at [23, 29] on img at bounding box center [30, 21] width 23 height 24
